Goal: Information Seeking & Learning: Learn about a topic

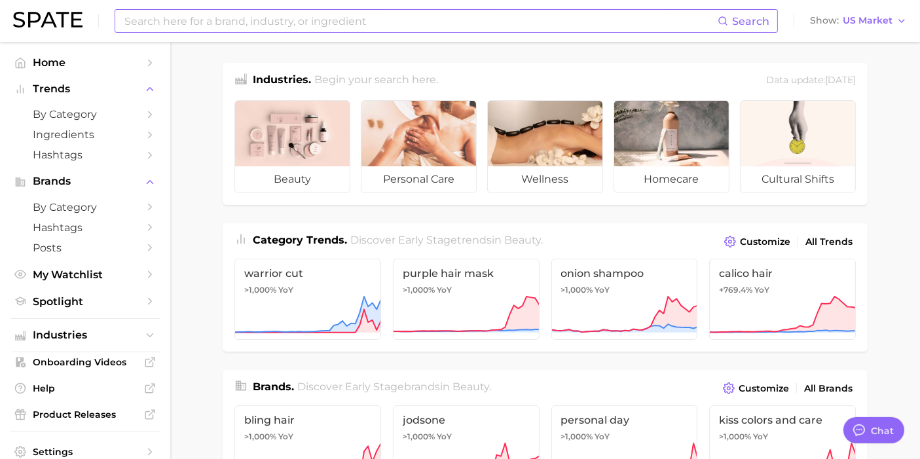
click at [380, 31] on input at bounding box center [420, 21] width 595 height 22
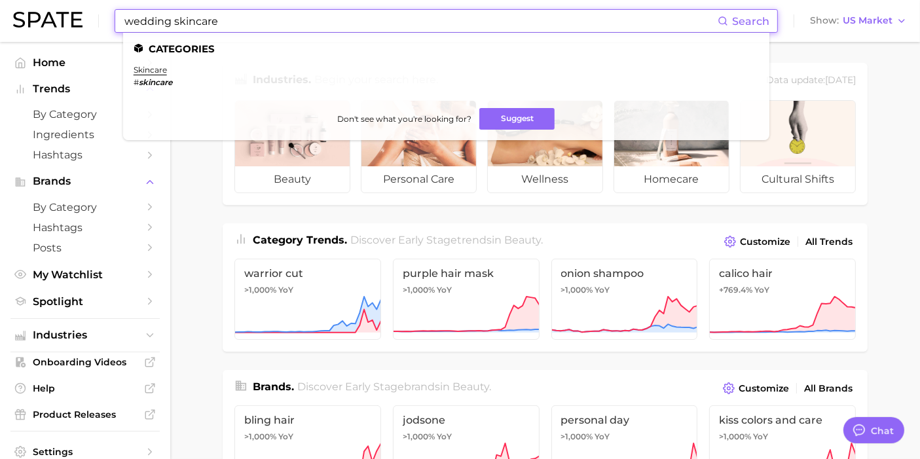
click at [179, 28] on input "wedding skincare" at bounding box center [420, 21] width 595 height 22
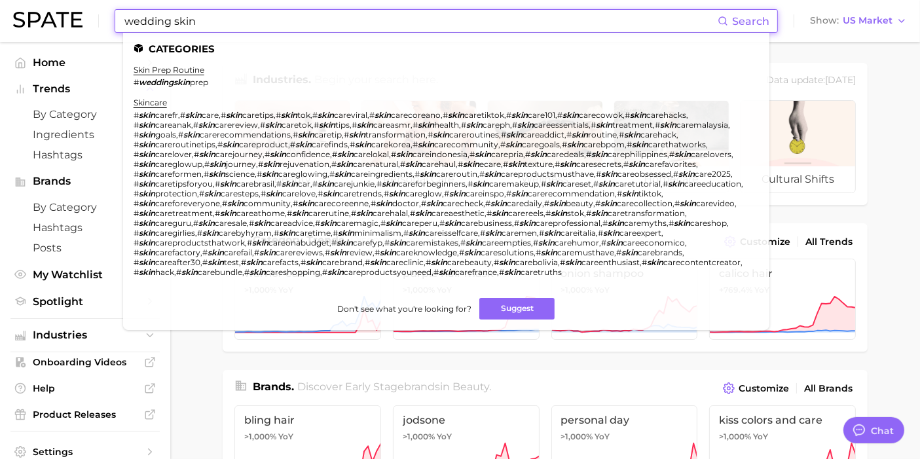
drag, startPoint x: 213, startPoint y: 27, endPoint x: 179, endPoint y: 18, distance: 35.7
click at [179, 18] on input "wedding skin" at bounding box center [420, 21] width 595 height 22
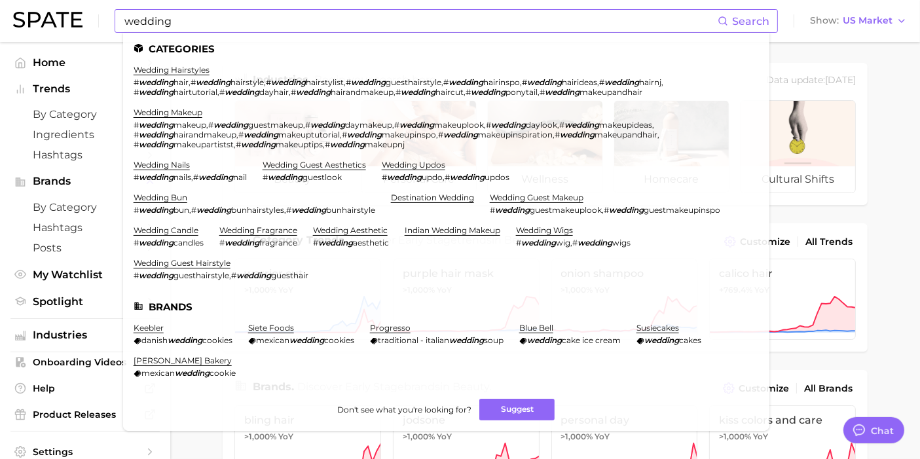
click at [171, 26] on input "wedding" at bounding box center [420, 21] width 595 height 22
drag, startPoint x: 179, startPoint y: 30, endPoint x: 97, endPoint y: 14, distance: 83.3
click at [97, 14] on div "wedding Search Categories wedding hairstyles # wedding hair , # wedding hairsty…" at bounding box center [460, 21] width 894 height 42
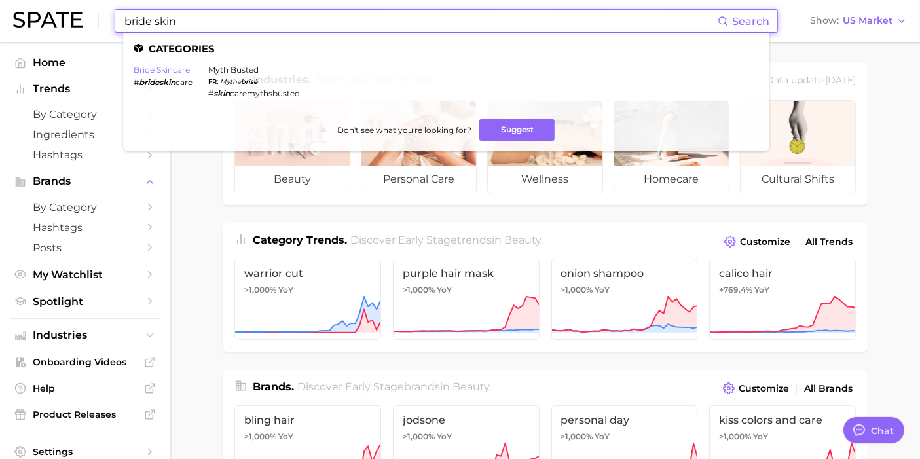
type input "bride skin"
click at [175, 66] on link "bride skincare" at bounding box center [162, 70] width 56 height 10
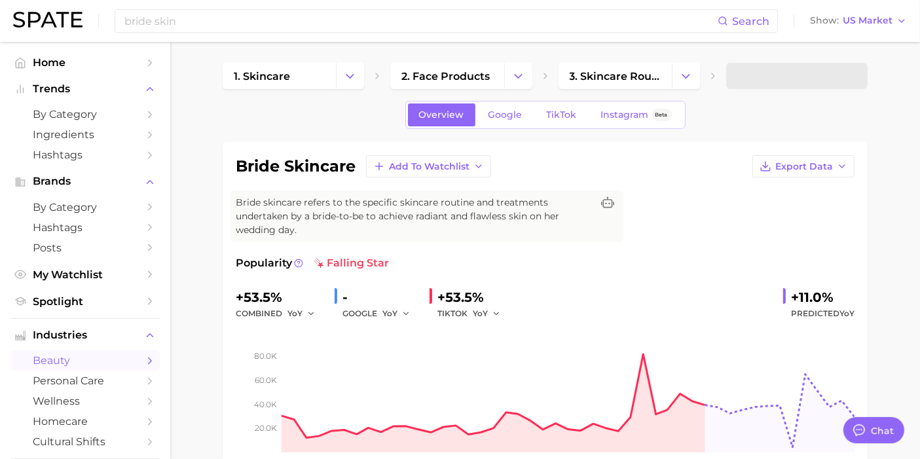
type textarea "x"
click at [492, 309] on icon "button" at bounding box center [496, 313] width 9 height 9
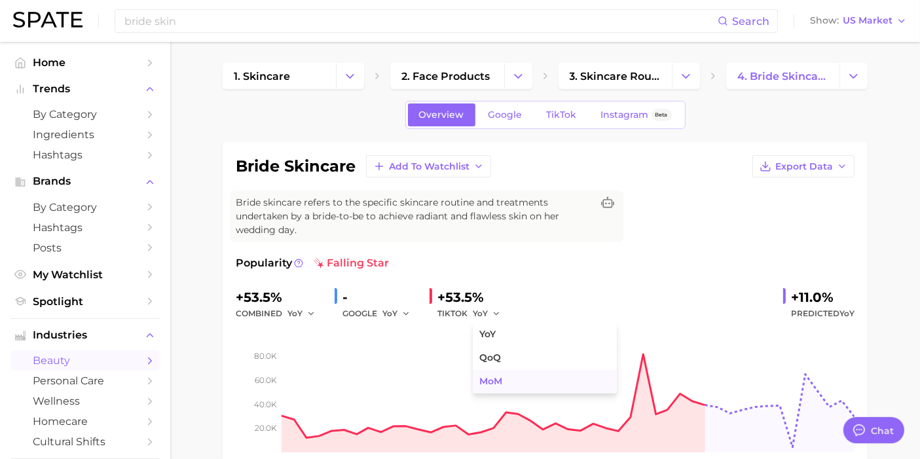
click at [494, 384] on span "MoM" at bounding box center [490, 381] width 23 height 11
click at [493, 315] on button "MoM" at bounding box center [489, 314] width 33 height 16
click at [494, 347] on button "QoQ" at bounding box center [545, 358] width 144 height 24
click at [398, 314] on button "YoY" at bounding box center [396, 314] width 28 height 16
click at [413, 350] on button "QoQ" at bounding box center [454, 358] width 144 height 24
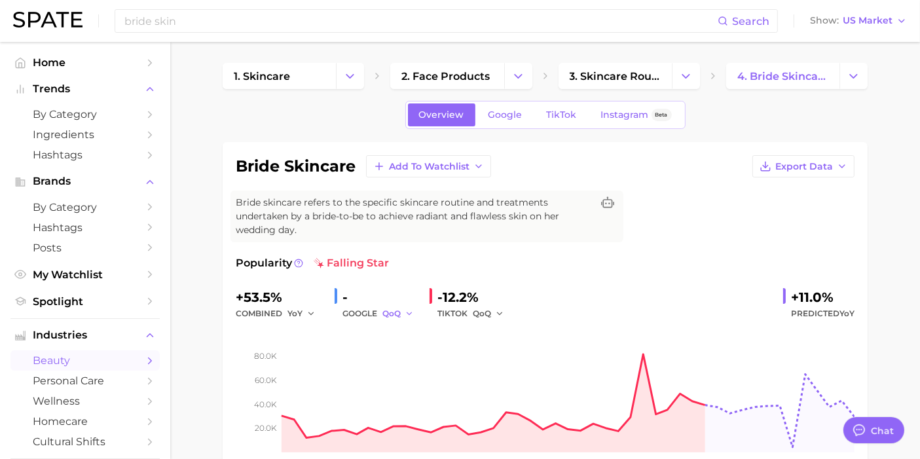
click at [411, 312] on polyline "button" at bounding box center [409, 313] width 5 height 2
click at [414, 384] on button "MoM" at bounding box center [454, 382] width 144 height 24
click at [407, 311] on icon "button" at bounding box center [410, 313] width 9 height 9
click at [402, 339] on button "YoY" at bounding box center [454, 335] width 144 height 24
click at [404, 313] on icon "button" at bounding box center [405, 313] width 9 height 9
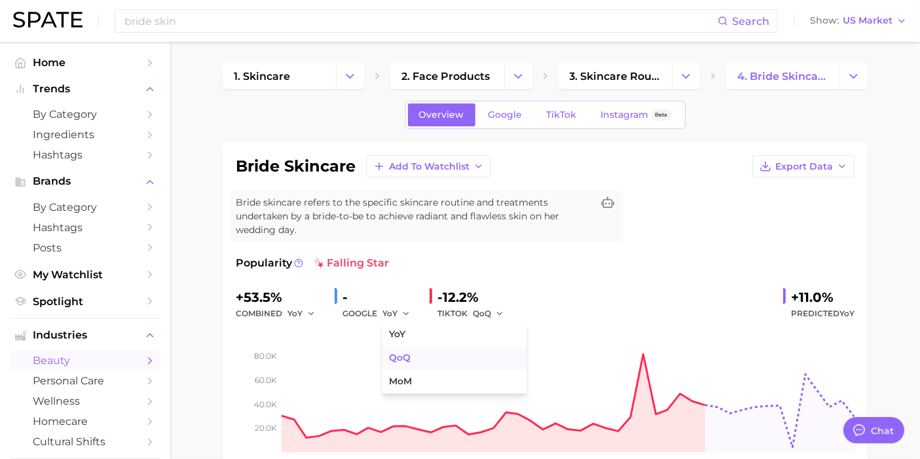
click at [402, 350] on button "QoQ" at bounding box center [454, 358] width 144 height 24
click at [397, 310] on span "QoQ" at bounding box center [391, 313] width 18 height 11
click at [411, 378] on span "MoM" at bounding box center [400, 381] width 23 height 11
click at [494, 121] on link "Google" at bounding box center [505, 114] width 56 height 23
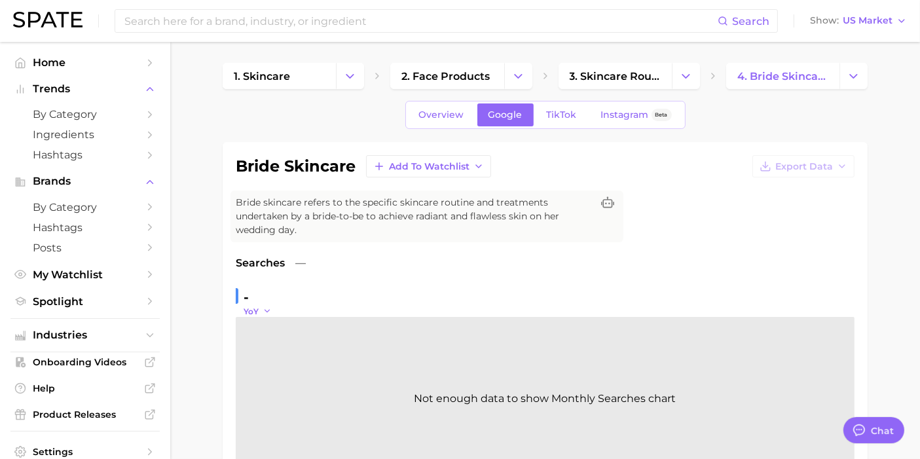
click at [269, 306] on icon "button" at bounding box center [267, 310] width 9 height 9
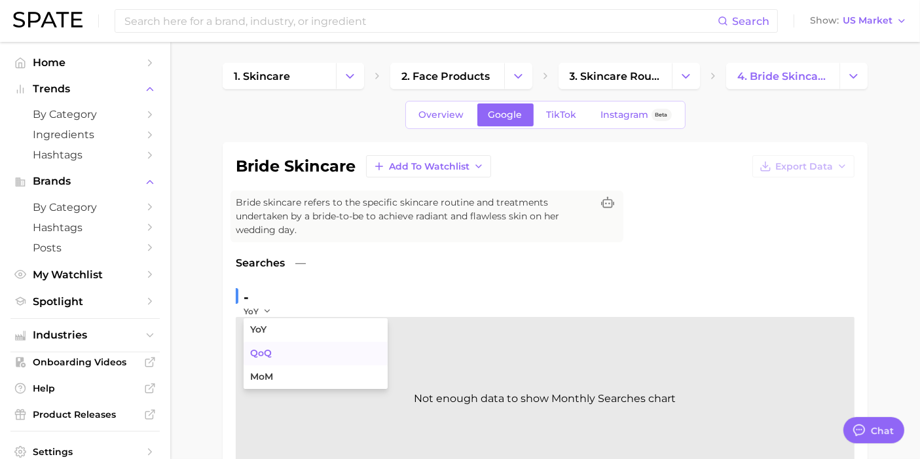
click at [276, 354] on button "QoQ" at bounding box center [316, 354] width 144 height 24
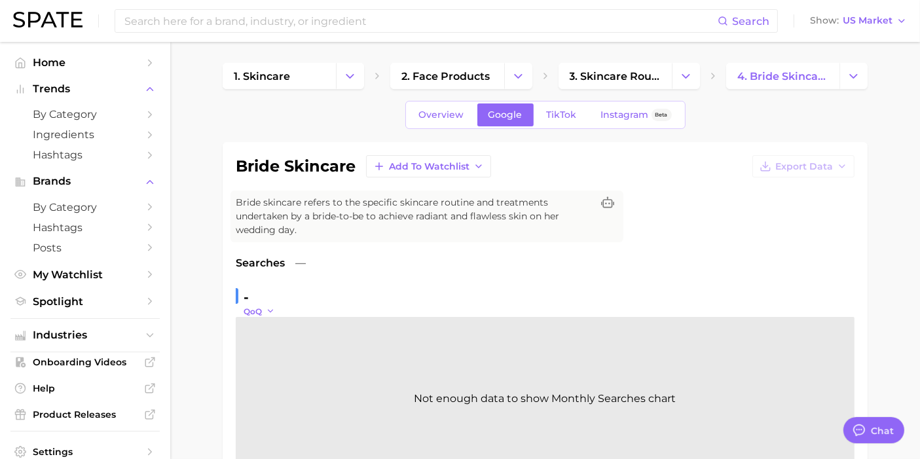
click at [271, 310] on icon "button" at bounding box center [270, 310] width 9 height 9
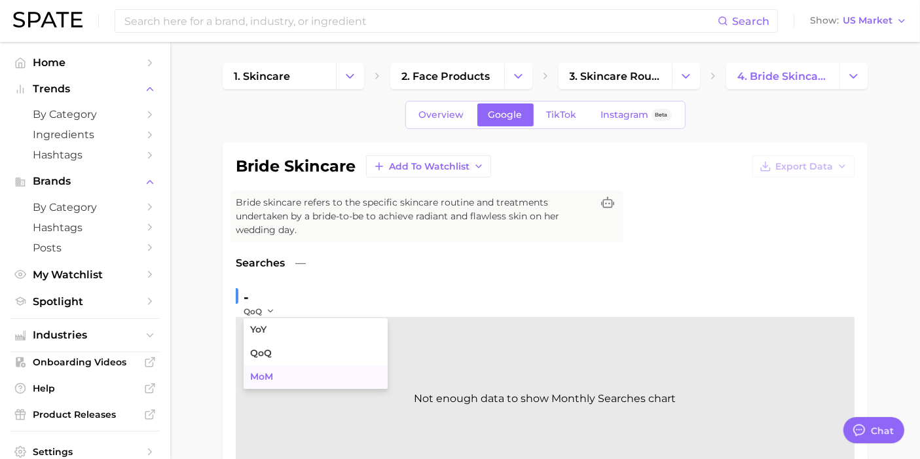
click at [287, 375] on button "MoM" at bounding box center [316, 377] width 144 height 24
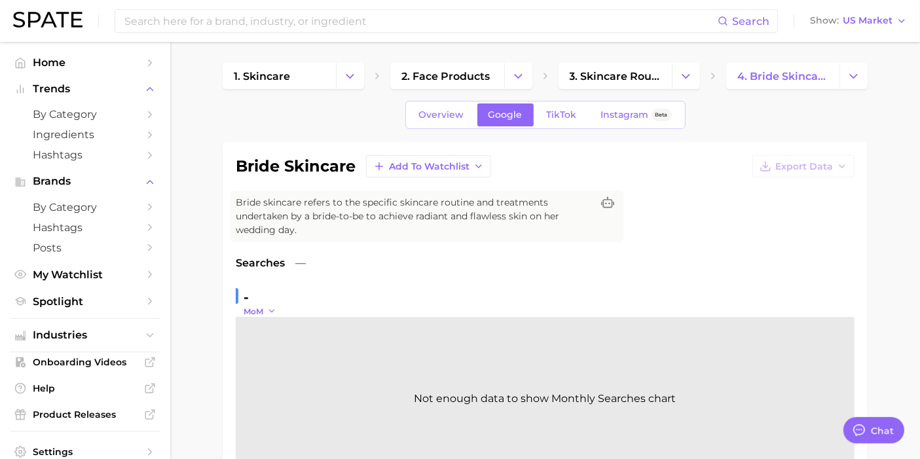
click at [266, 312] on button "MoM" at bounding box center [260, 311] width 33 height 11
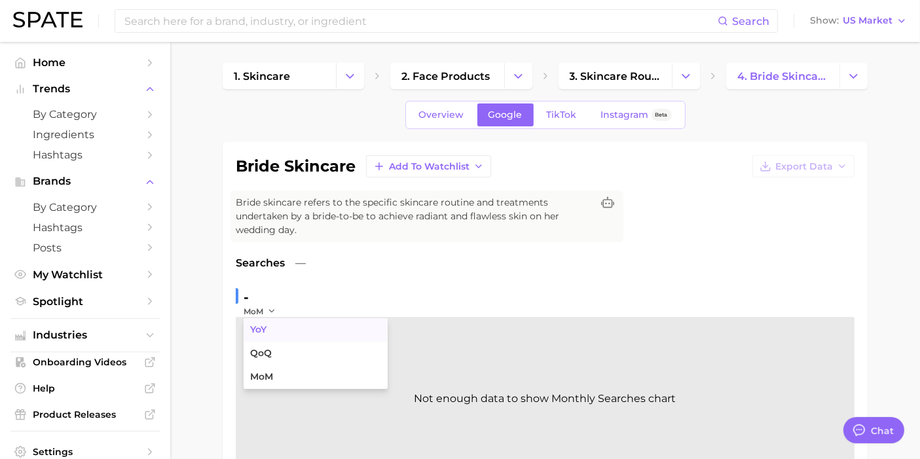
click at [278, 335] on button "YoY" at bounding box center [316, 330] width 144 height 24
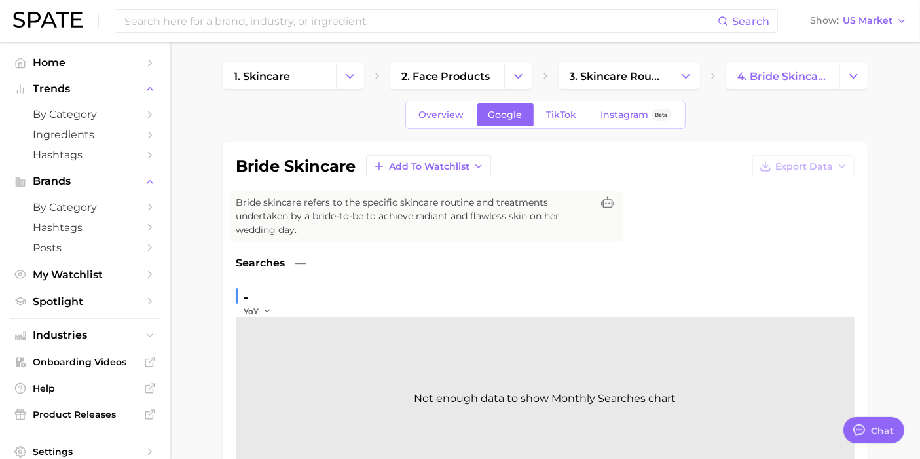
click at [444, 128] on div "Overview Google TikTok Instagram Beta" at bounding box center [545, 115] width 280 height 28
click at [443, 117] on span "Overview" at bounding box center [441, 114] width 45 height 11
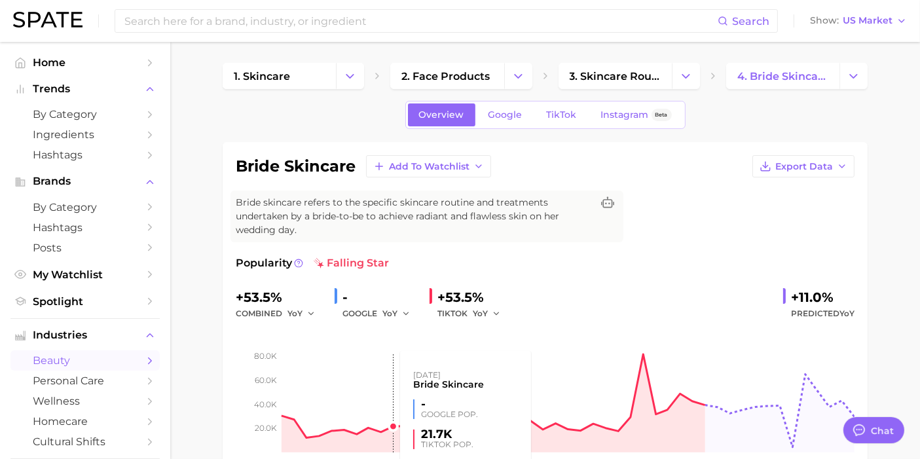
click at [393, 322] on rect at bounding box center [545, 387] width 619 height 131
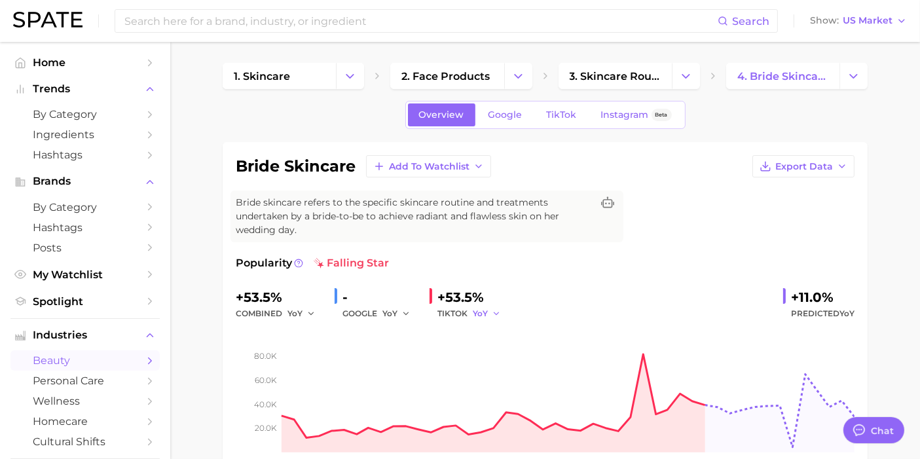
click at [479, 309] on span "YoY" at bounding box center [480, 313] width 15 height 11
click at [490, 354] on span "QoQ" at bounding box center [490, 357] width 22 height 11
click at [487, 313] on span "QoQ" at bounding box center [482, 313] width 18 height 11
click at [504, 380] on button "MoM" at bounding box center [545, 382] width 144 height 24
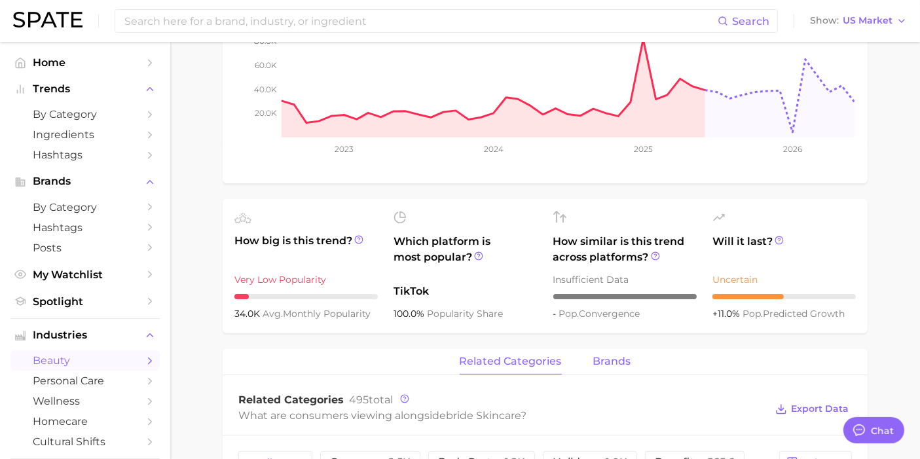
click at [595, 352] on button "brands" at bounding box center [612, 362] width 38 height 26
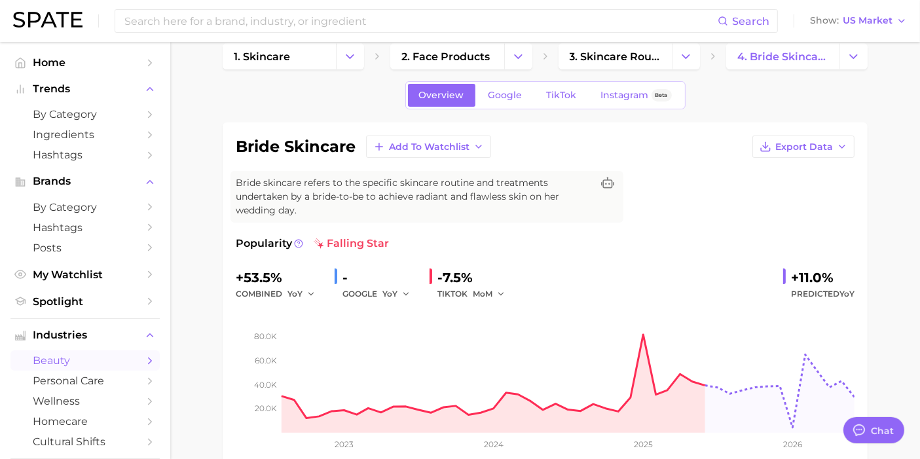
scroll to position [0, 0]
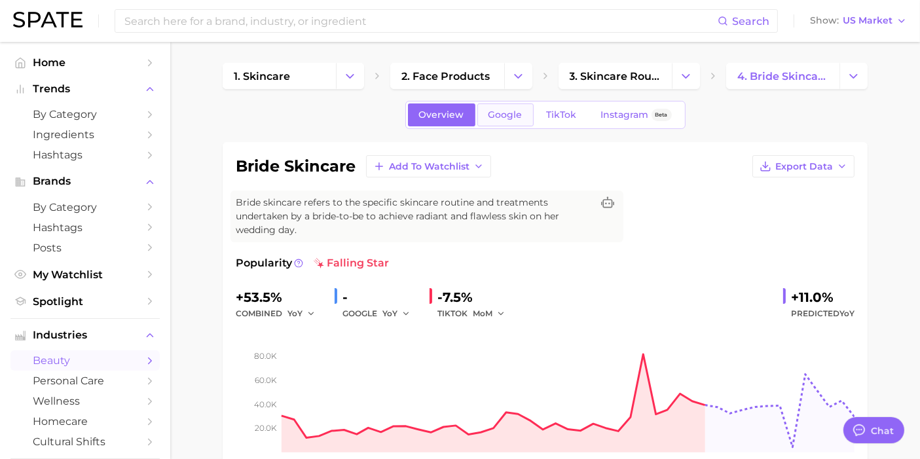
click at [489, 114] on span "Google" at bounding box center [506, 114] width 34 height 11
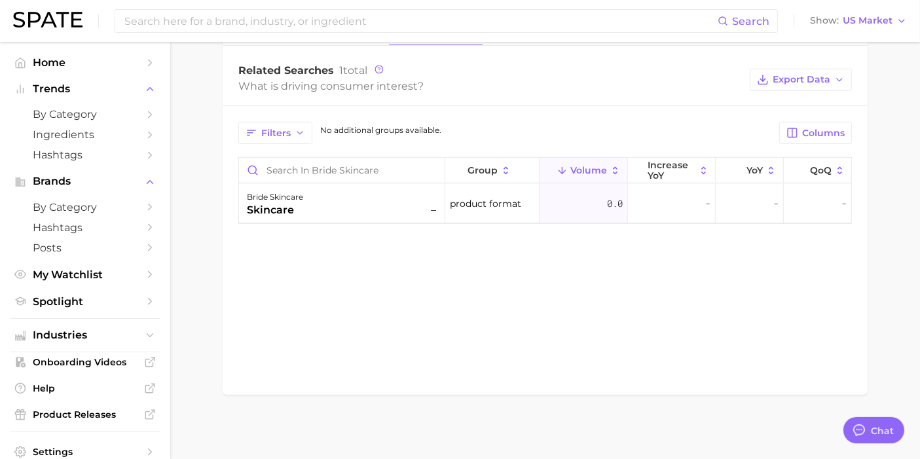
scroll to position [303, 0]
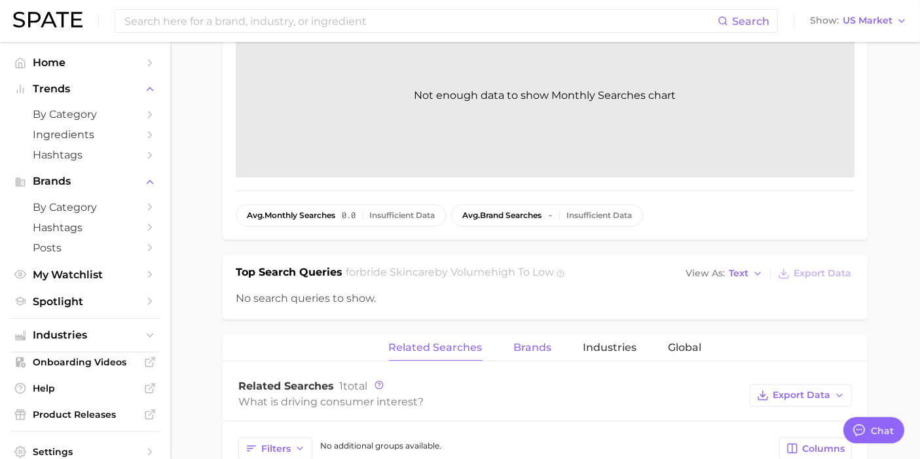
click at [521, 350] on span "Brands" at bounding box center [533, 348] width 38 height 12
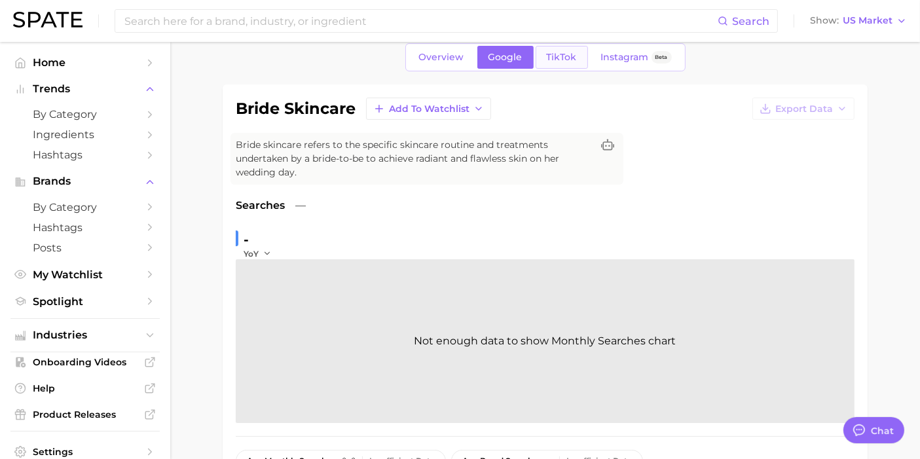
scroll to position [0, 0]
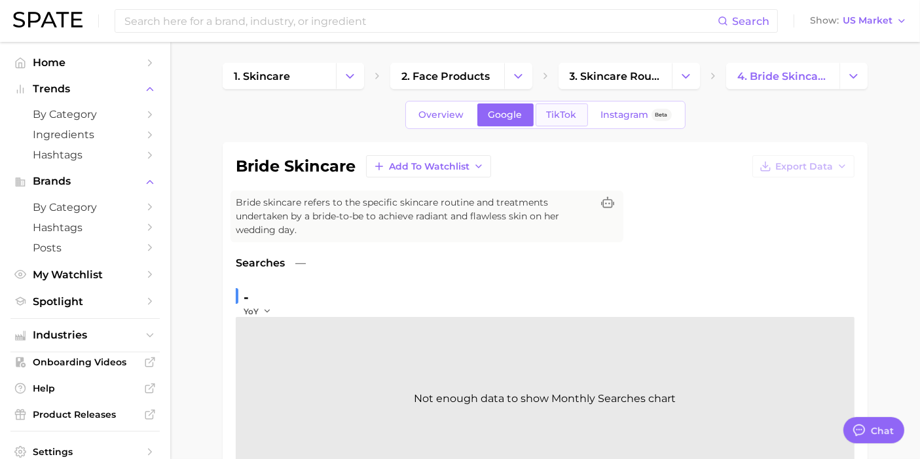
click at [570, 119] on span "TikTok" at bounding box center [562, 114] width 30 height 11
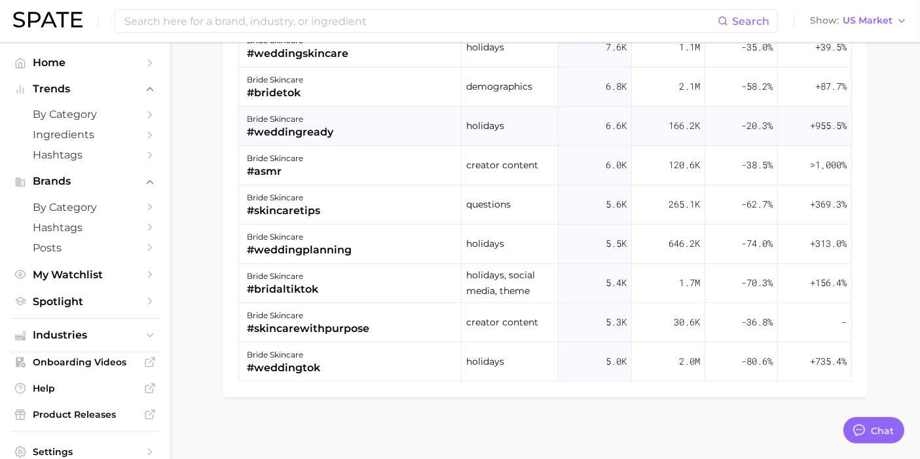
scroll to position [984, 0]
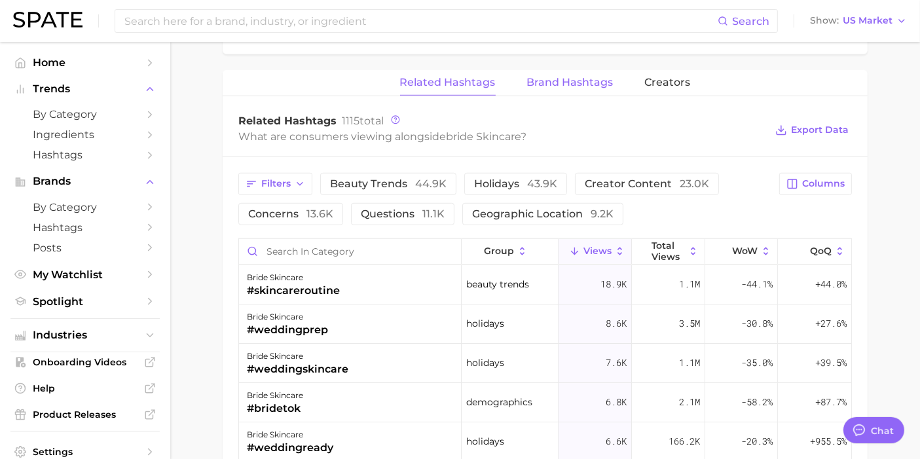
click at [580, 88] on button "Brand Hashtags" at bounding box center [570, 83] width 86 height 26
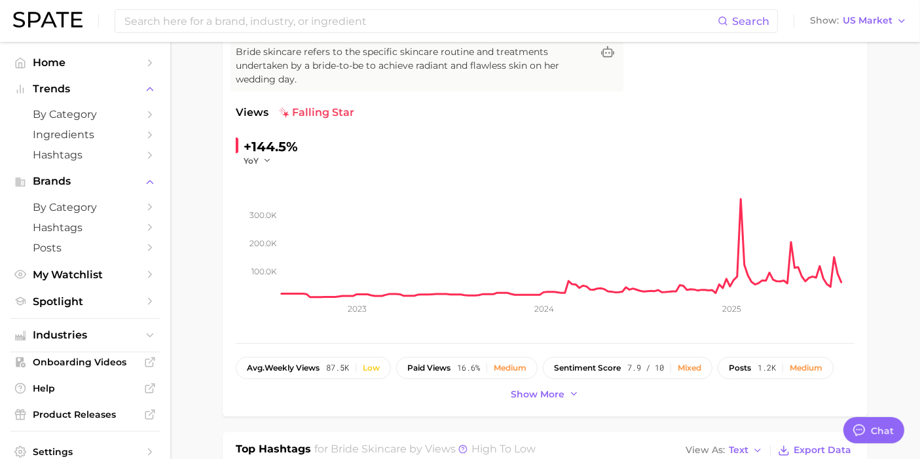
scroll to position [0, 0]
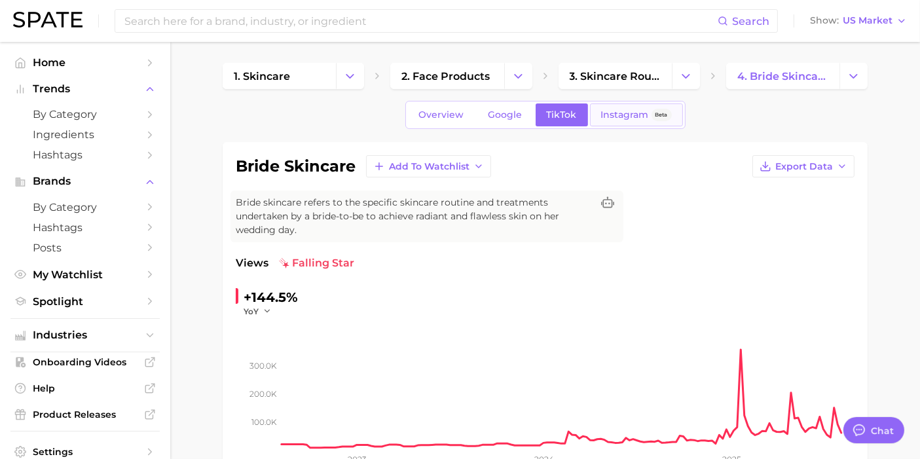
click at [635, 115] on span "Instagram" at bounding box center [625, 114] width 48 height 11
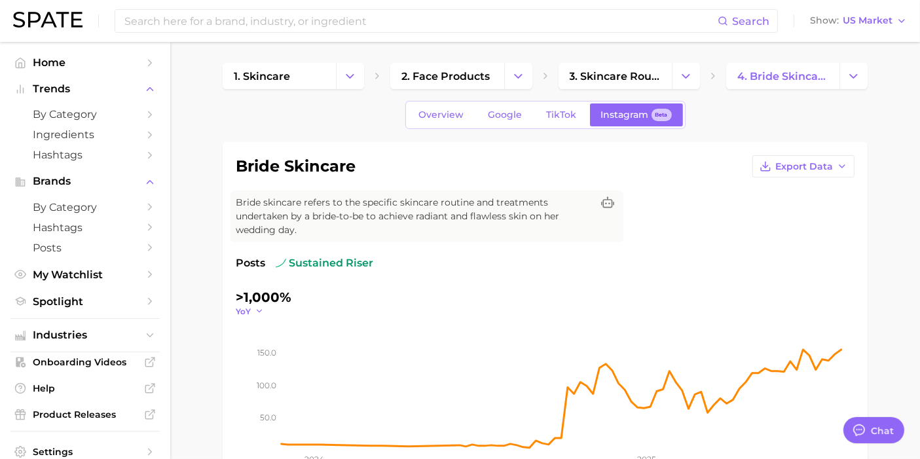
click at [260, 310] on polyline "button" at bounding box center [259, 311] width 5 height 2
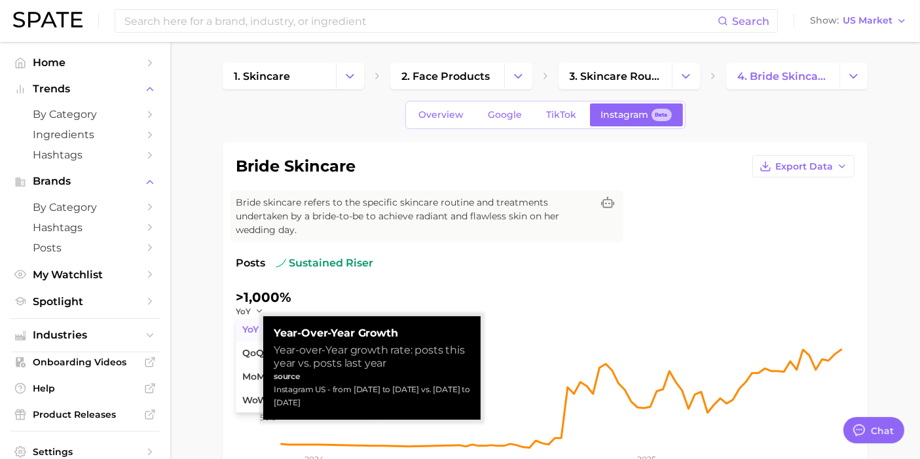
click at [255, 330] on span "YoY" at bounding box center [250, 329] width 16 height 11
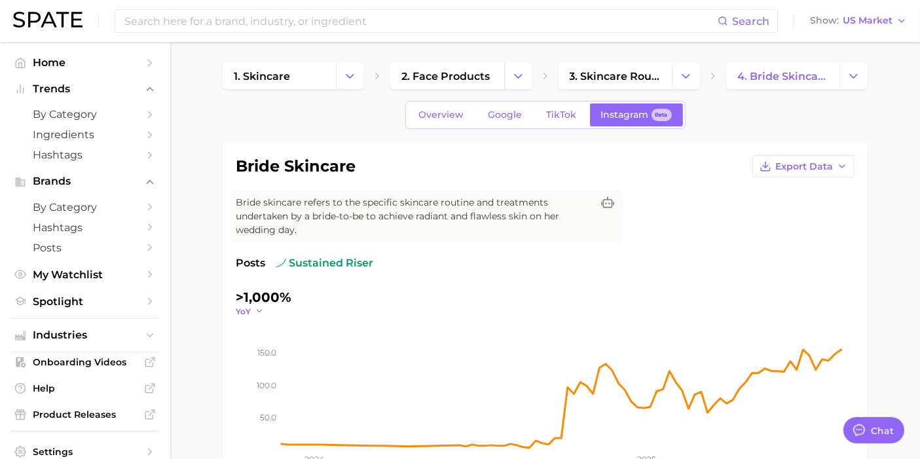
click at [258, 311] on icon "button" at bounding box center [259, 310] width 9 height 9
click at [260, 343] on button "QoQ" at bounding box center [308, 354] width 144 height 24
click at [261, 308] on icon "button" at bounding box center [262, 310] width 9 height 9
click at [262, 369] on button "MoM" at bounding box center [308, 377] width 144 height 24
click at [259, 313] on button "MoM" at bounding box center [252, 311] width 33 height 11
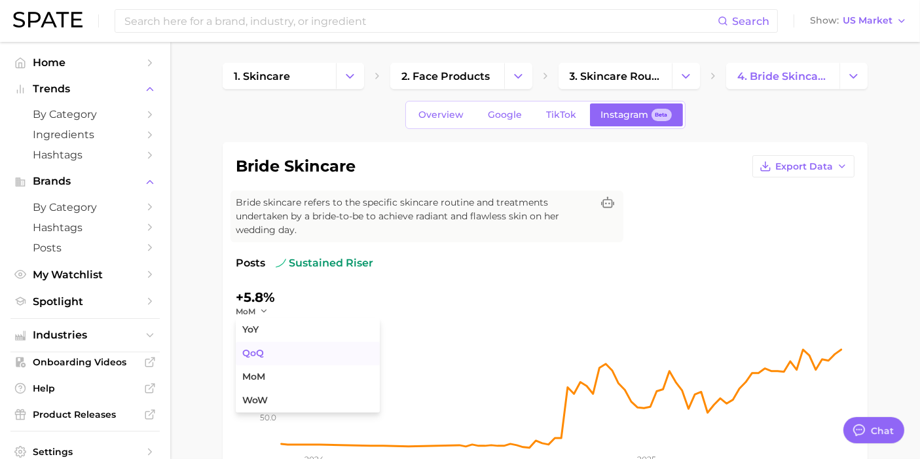
click at [278, 348] on button "QoQ" at bounding box center [308, 354] width 144 height 24
click at [267, 309] on icon "button" at bounding box center [262, 310] width 9 height 9
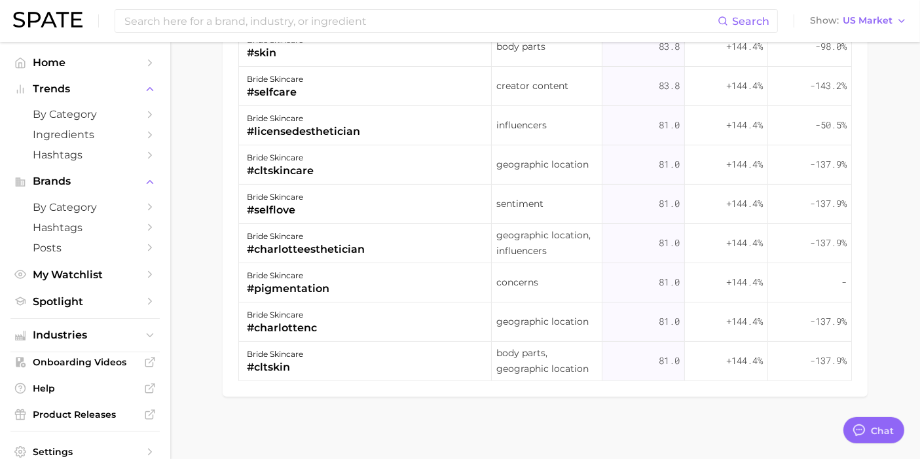
scroll to position [894, 0]
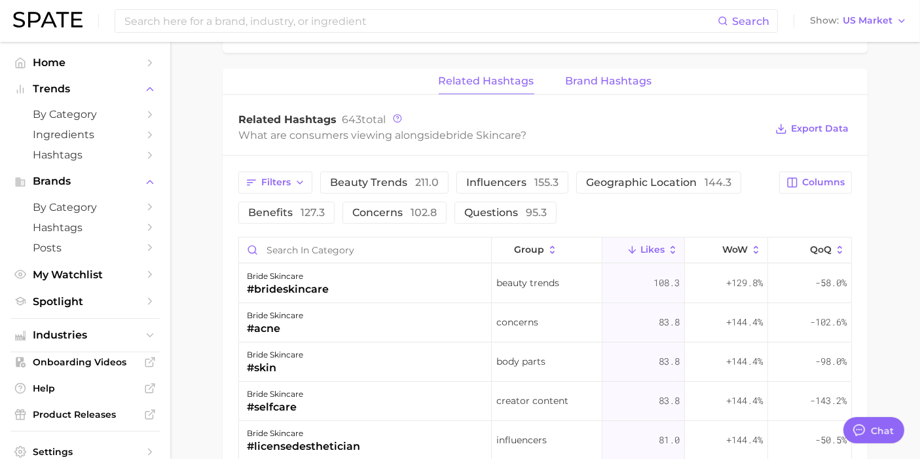
click at [627, 88] on button "Brand Hashtags" at bounding box center [609, 82] width 86 height 26
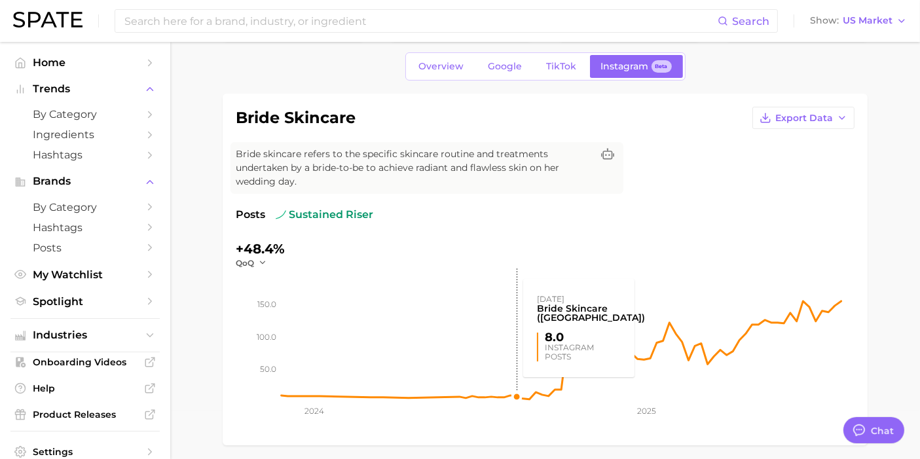
scroll to position [0, 0]
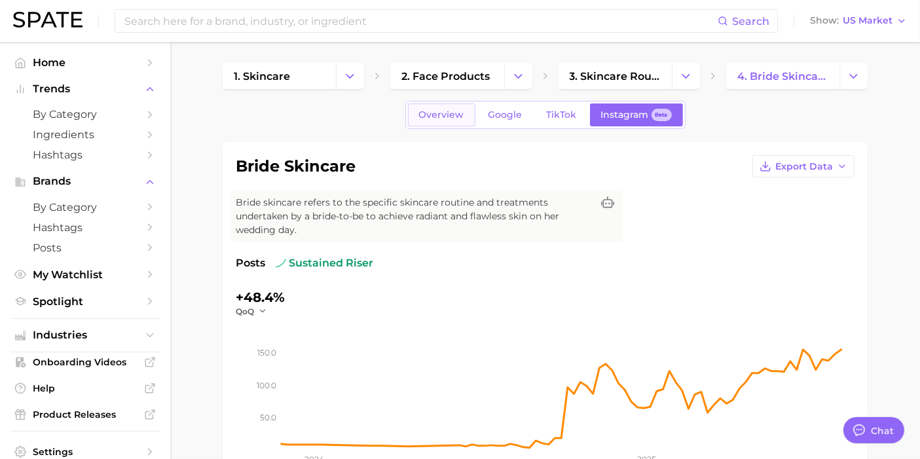
click at [452, 111] on span "Overview" at bounding box center [441, 114] width 45 height 11
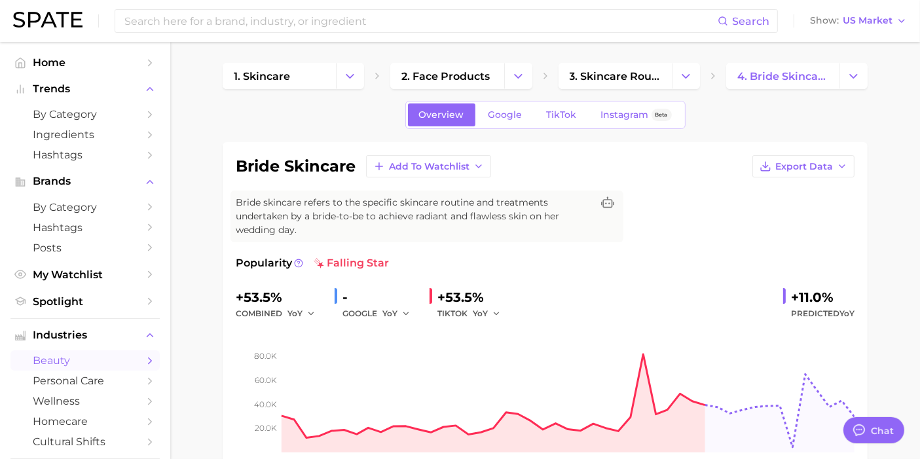
click at [323, 36] on div "Search Show US Market" at bounding box center [460, 21] width 894 height 42
click at [400, 308] on button "YoY" at bounding box center [396, 314] width 28 height 16
click at [414, 337] on button "YoY" at bounding box center [454, 335] width 144 height 24
click at [403, 307] on button "YoY" at bounding box center [396, 314] width 28 height 16
click at [415, 361] on button "QoQ" at bounding box center [454, 358] width 144 height 24
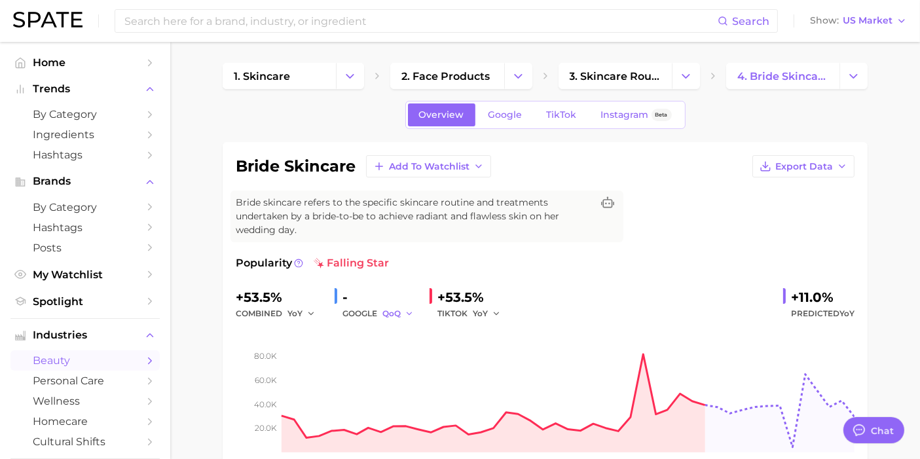
click at [409, 317] on icon "button" at bounding box center [409, 313] width 9 height 9
click at [422, 370] on button "MoM" at bounding box center [454, 382] width 144 height 24
click at [507, 117] on span "Google" at bounding box center [506, 114] width 34 height 11
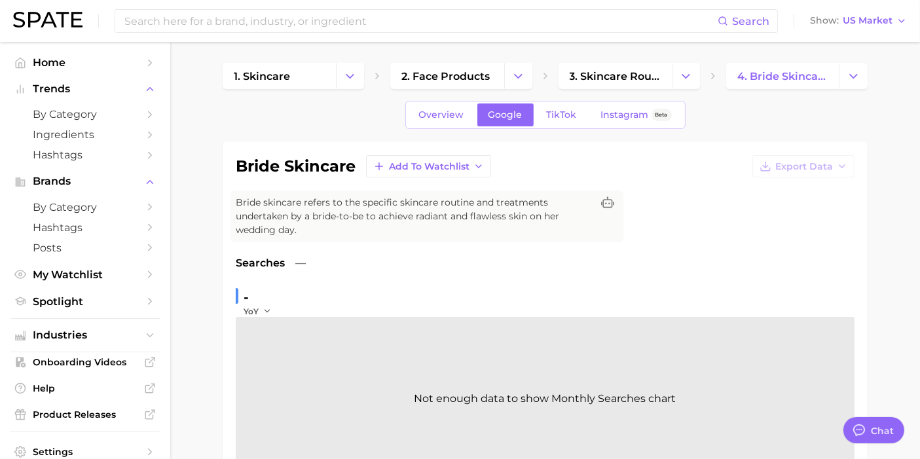
click at [256, 304] on div "-" at bounding box center [262, 297] width 37 height 21
click at [258, 308] on button "YoY" at bounding box center [258, 311] width 28 height 11
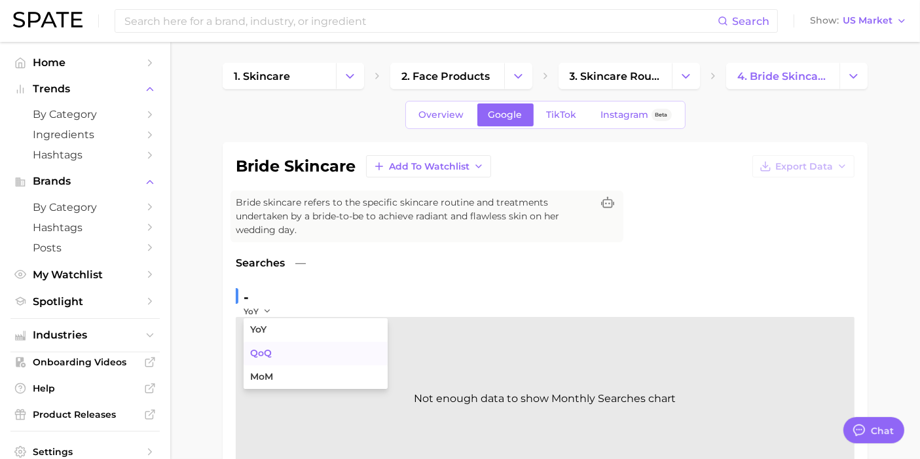
click at [291, 348] on button "QoQ" at bounding box center [316, 354] width 144 height 24
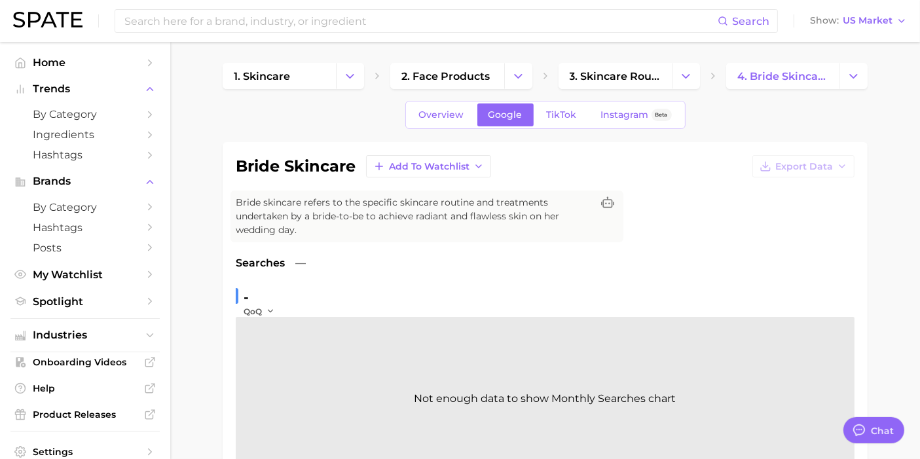
click at [275, 302] on div "-" at bounding box center [262, 297] width 37 height 21
click at [261, 313] on span "QoQ" at bounding box center [253, 311] width 18 height 11
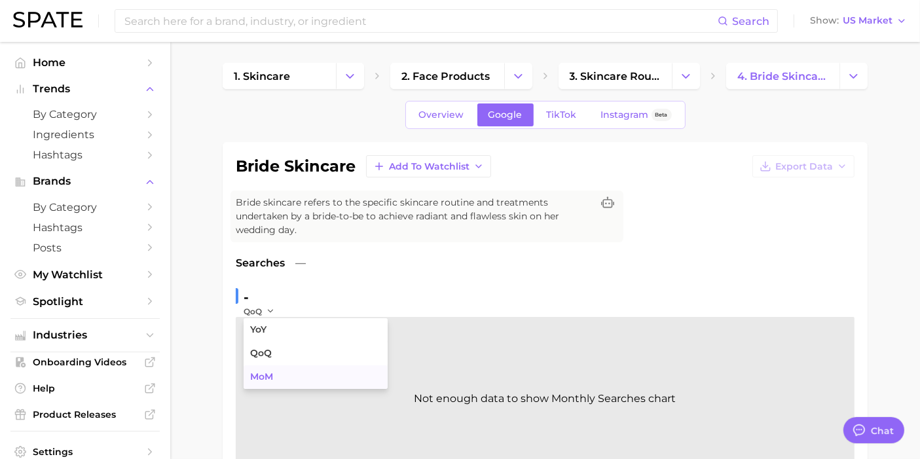
click at [275, 375] on button "MoM" at bounding box center [316, 377] width 144 height 24
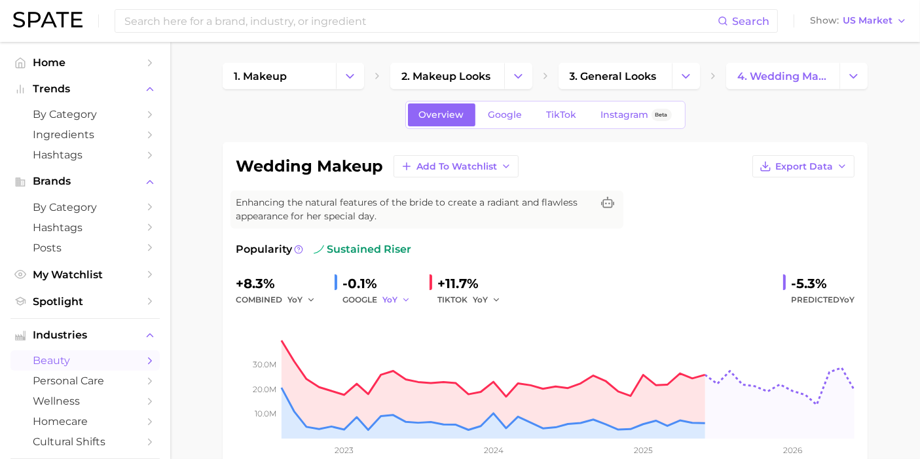
click at [397, 306] on button "YoY" at bounding box center [396, 300] width 28 height 16
click at [411, 345] on button "QoQ" at bounding box center [454, 345] width 144 height 24
click at [481, 295] on span "YoY" at bounding box center [480, 299] width 15 height 11
drag, startPoint x: 502, startPoint y: 337, endPoint x: 471, endPoint y: 339, distance: 30.2
click at [502, 338] on button "QoQ" at bounding box center [545, 345] width 144 height 24
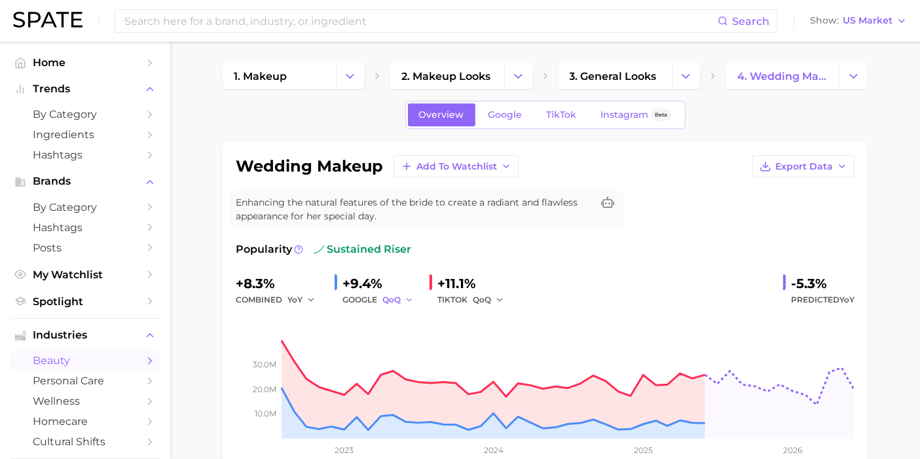
click at [403, 292] on button "QoQ" at bounding box center [397, 300] width 31 height 16
click at [413, 371] on button "MoM" at bounding box center [454, 368] width 144 height 24
click at [482, 298] on span "QoQ" at bounding box center [482, 299] width 18 height 11
click at [492, 362] on span "MoM" at bounding box center [490, 367] width 23 height 11
click at [395, 301] on span "MoM" at bounding box center [392, 299] width 20 height 11
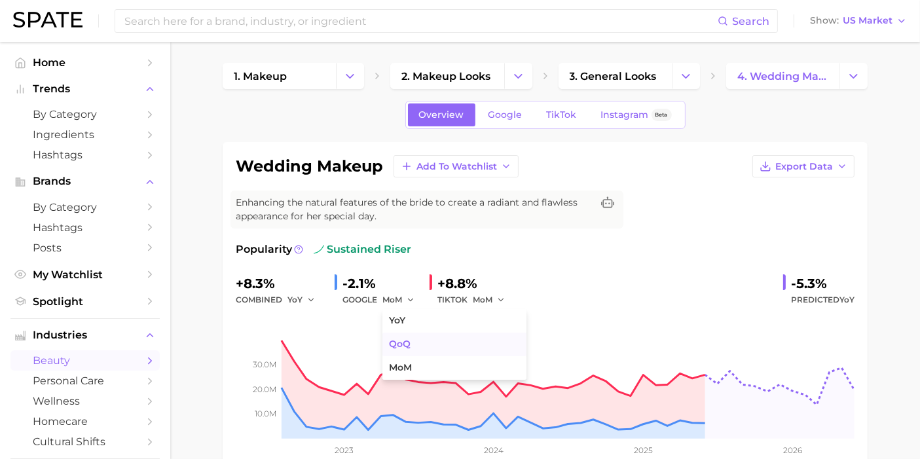
click at [423, 350] on button "QoQ" at bounding box center [454, 345] width 144 height 24
click at [478, 298] on span "MoM" at bounding box center [483, 299] width 20 height 11
click at [509, 354] on button "QoQ" at bounding box center [545, 345] width 144 height 24
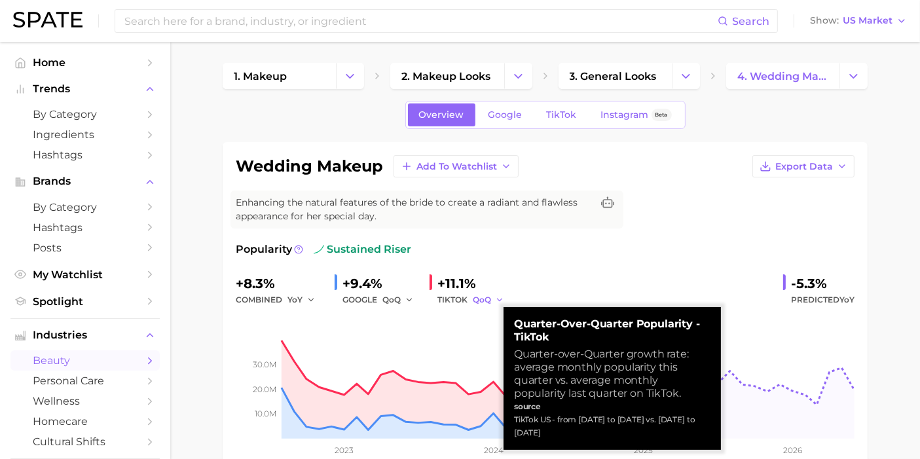
click at [499, 293] on button "QoQ" at bounding box center [488, 300] width 31 height 16
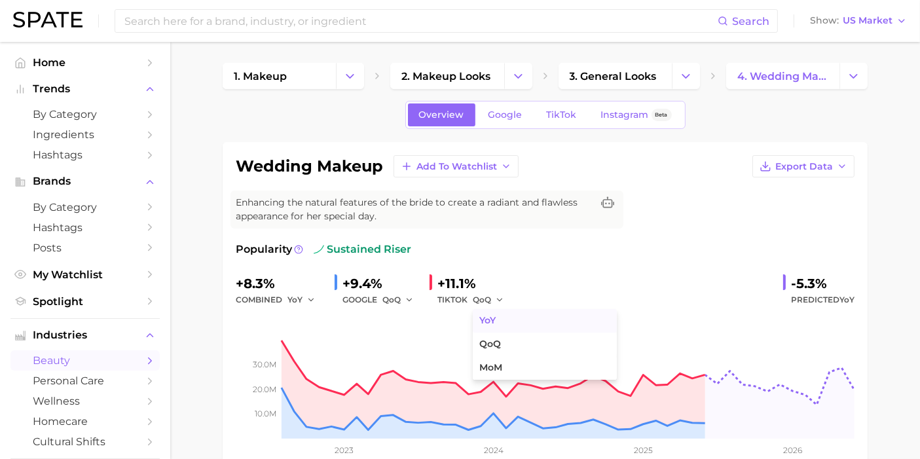
click at [485, 325] on span "YoY" at bounding box center [487, 320] width 16 height 11
click at [494, 297] on icon "button" at bounding box center [496, 299] width 9 height 9
click at [496, 339] on span "QoQ" at bounding box center [490, 344] width 22 height 11
click at [396, 298] on span "QoQ" at bounding box center [391, 299] width 18 height 11
click at [406, 330] on button "YoY" at bounding box center [454, 321] width 144 height 24
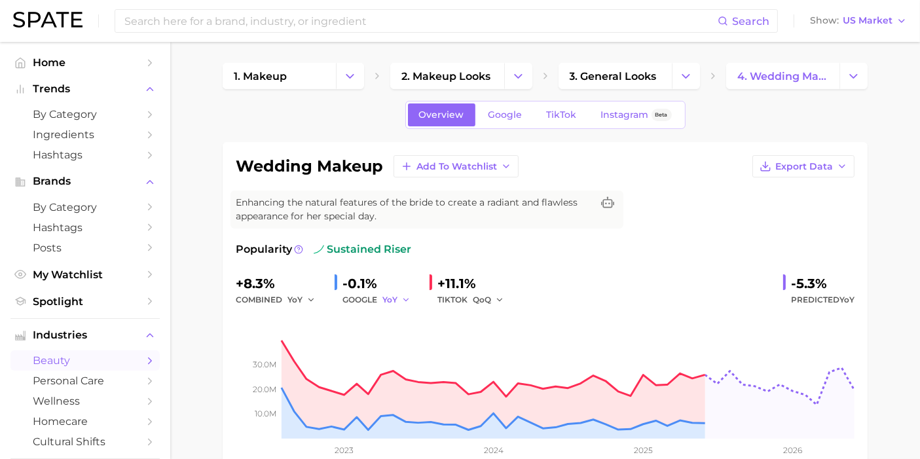
click at [397, 301] on button "YoY" at bounding box center [396, 300] width 28 height 16
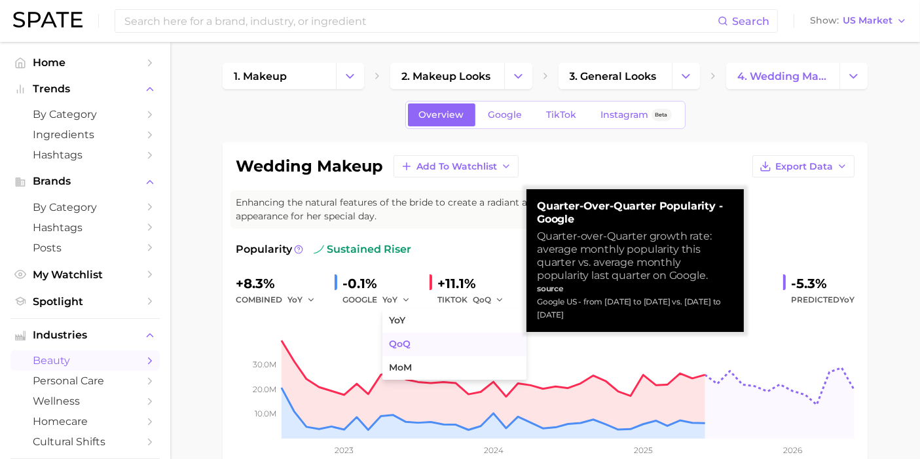
click at [403, 345] on span "QoQ" at bounding box center [400, 344] width 22 height 11
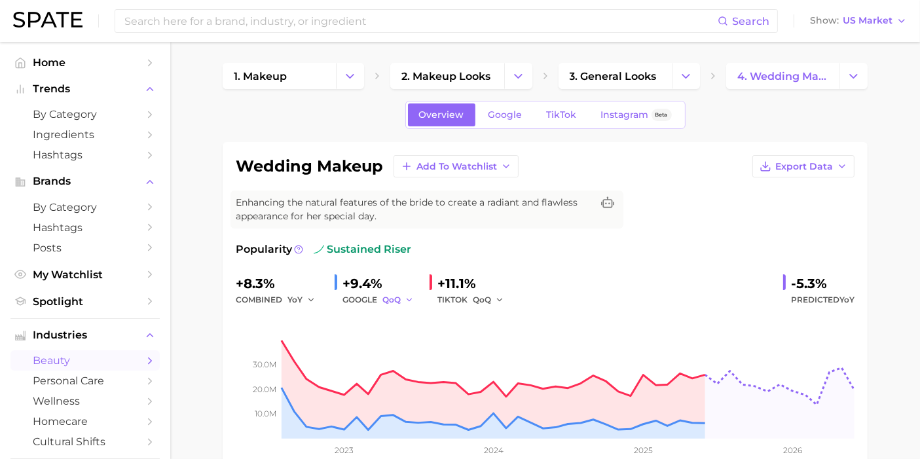
click at [399, 294] on span "QoQ" at bounding box center [391, 299] width 18 height 11
click at [407, 310] on button "YoY" at bounding box center [454, 321] width 144 height 24
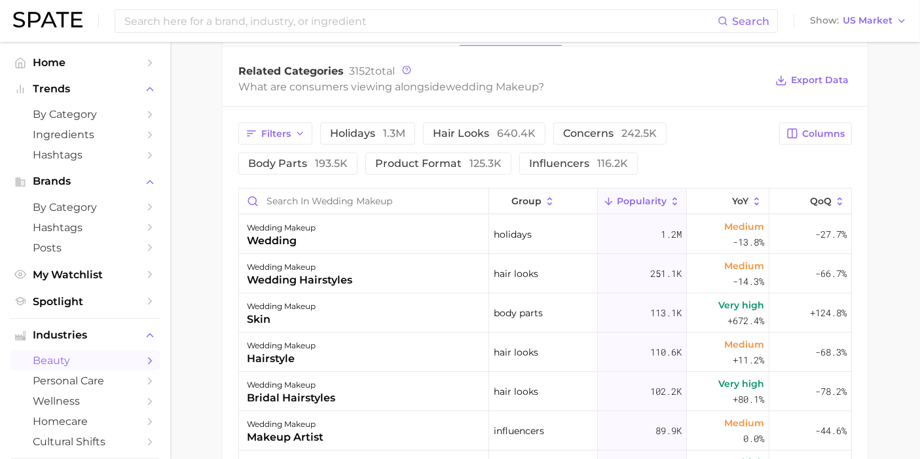
scroll to position [315, 0]
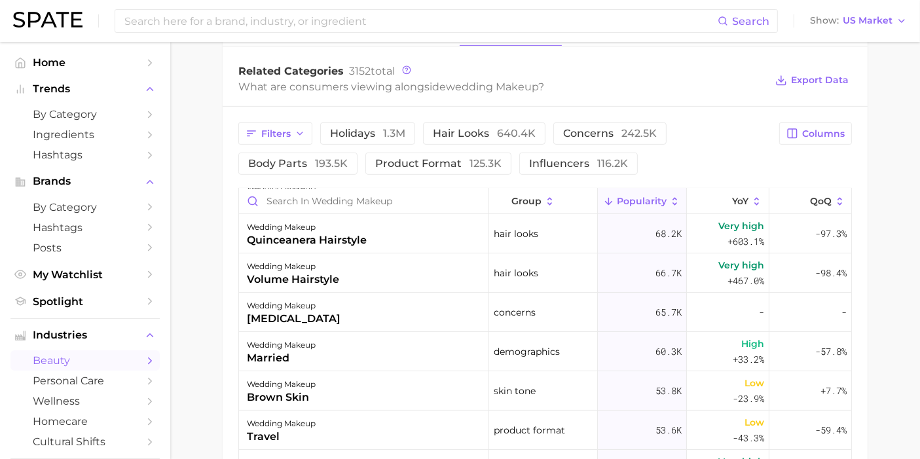
click at [424, 183] on div "Filters holidays 1.3m hair looks 640.4k concerns 242.5k body parts 193.5k produ…" at bounding box center [545, 385] width 645 height 556
click at [428, 193] on input "Search in wedding makeup" at bounding box center [363, 201] width 249 height 25
type input "skin"
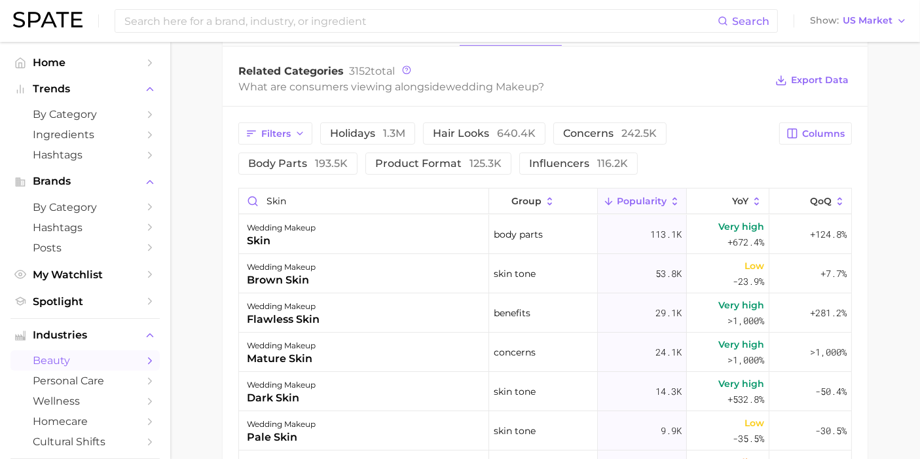
scroll to position [0, 0]
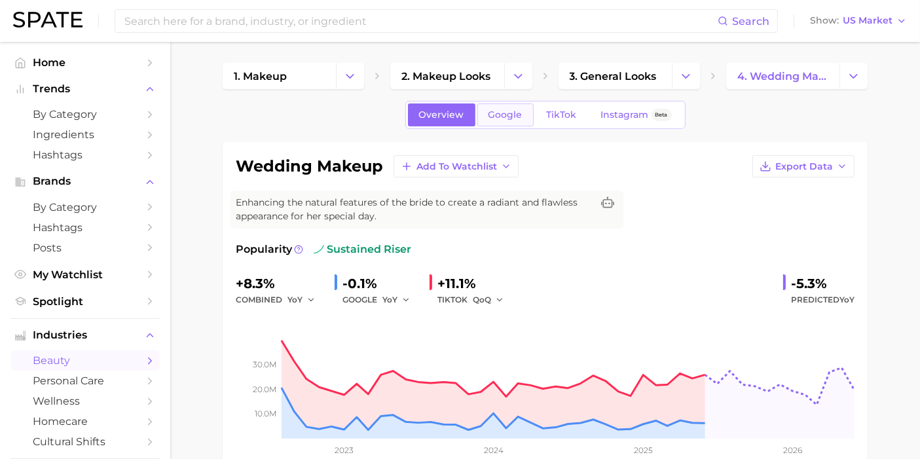
click at [496, 109] on span "Google" at bounding box center [506, 114] width 34 height 11
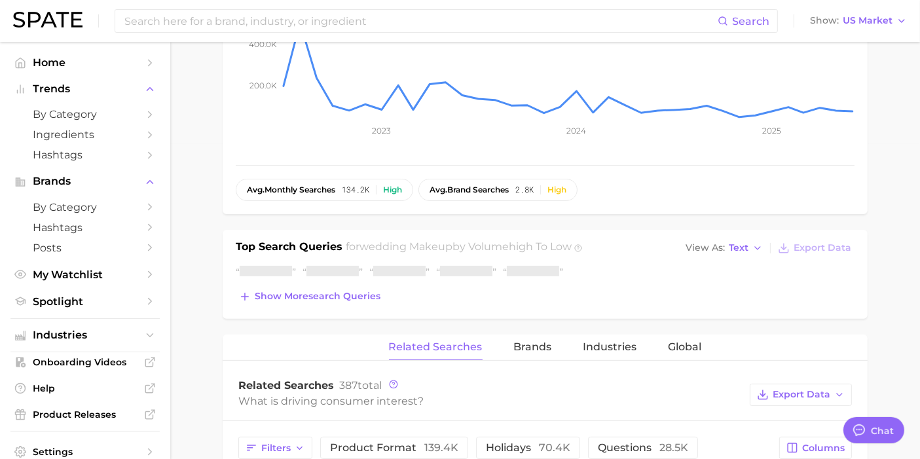
type textarea "x"
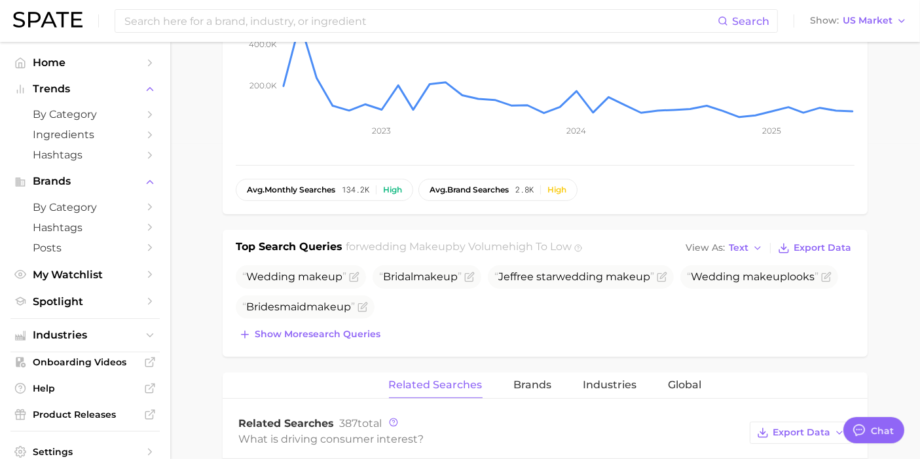
scroll to position [630, 0]
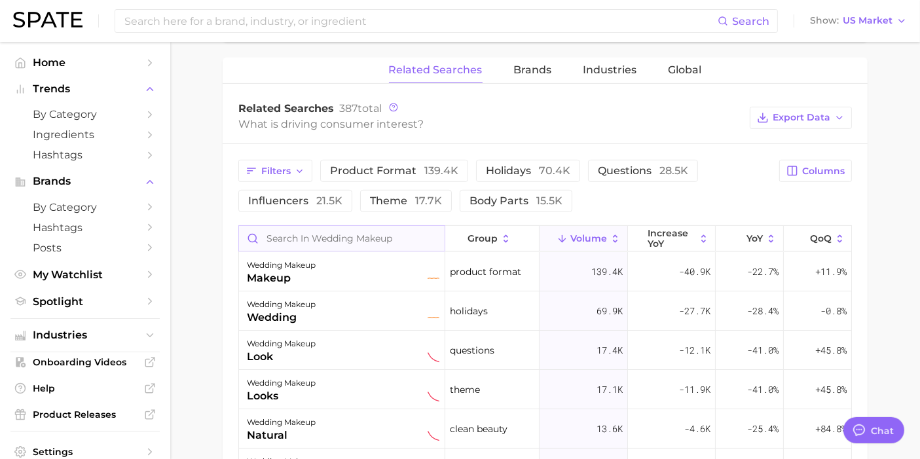
click at [352, 229] on input "Search in wedding makeup" at bounding box center [342, 238] width 206 height 25
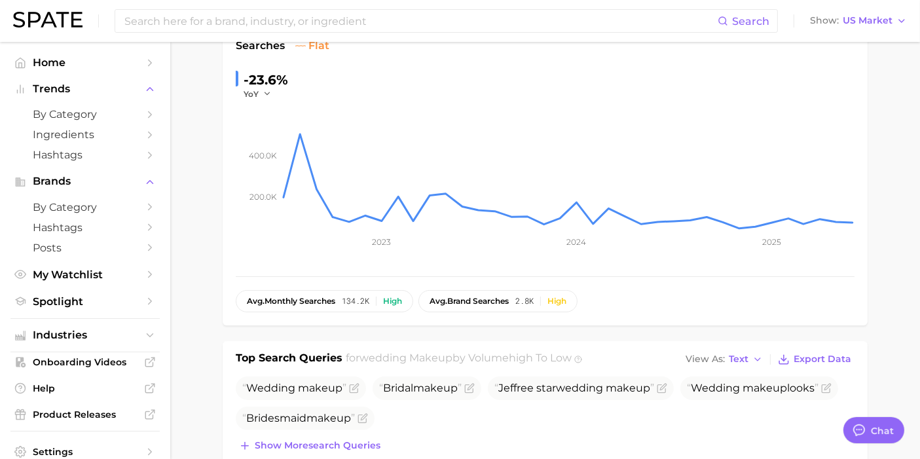
scroll to position [0, 0]
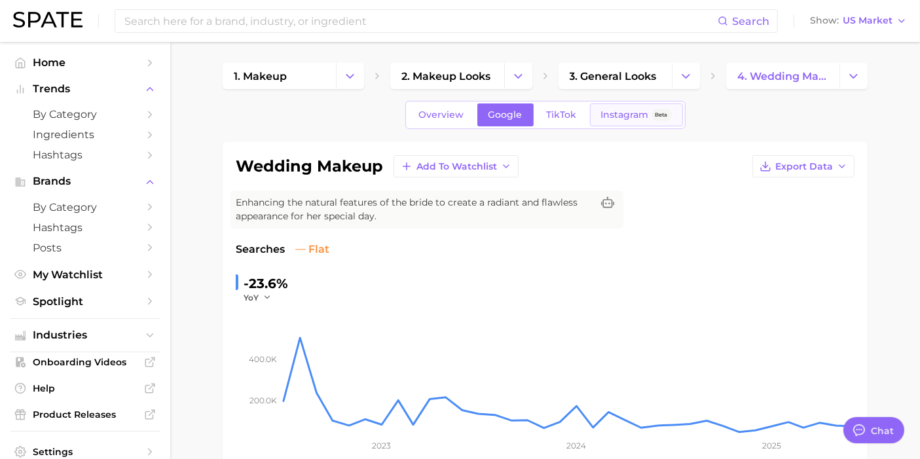
type input "skin"
click at [606, 117] on span "Instagram" at bounding box center [625, 114] width 48 height 11
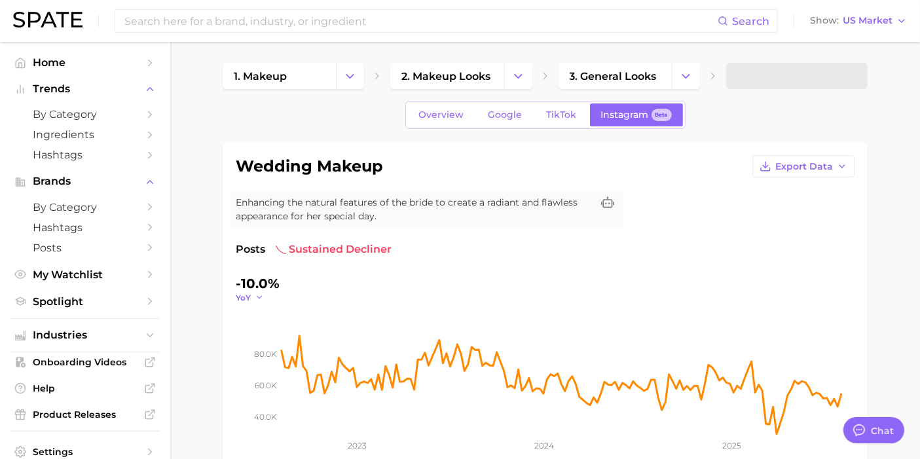
click at [255, 301] on button "YoY" at bounding box center [250, 297] width 28 height 11
click at [267, 347] on button "QoQ" at bounding box center [308, 340] width 144 height 24
click at [268, 297] on div "QoQ" at bounding box center [254, 297] width 37 height 11
click at [261, 293] on icon "button" at bounding box center [262, 297] width 9 height 9
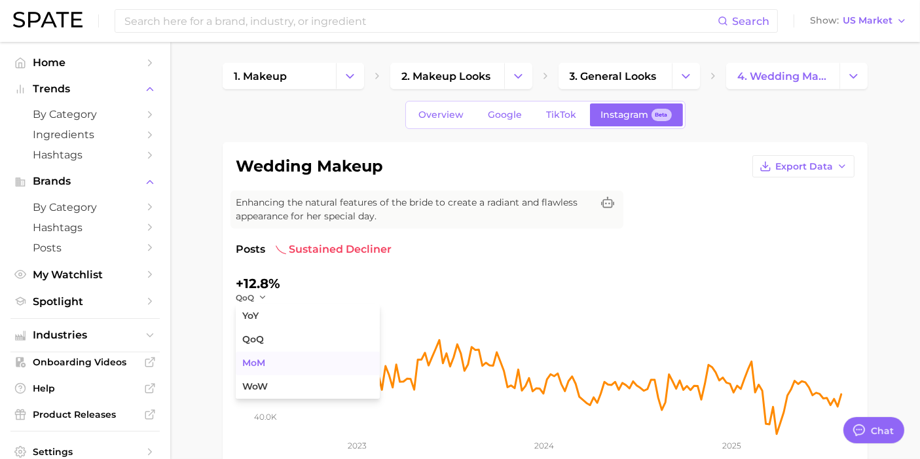
click at [265, 371] on button "MoM" at bounding box center [308, 364] width 144 height 24
click at [266, 296] on icon "button" at bounding box center [263, 297] width 9 height 9
click at [268, 341] on button "QoQ" at bounding box center [308, 340] width 144 height 24
click at [573, 122] on link "TikTok" at bounding box center [562, 114] width 52 height 23
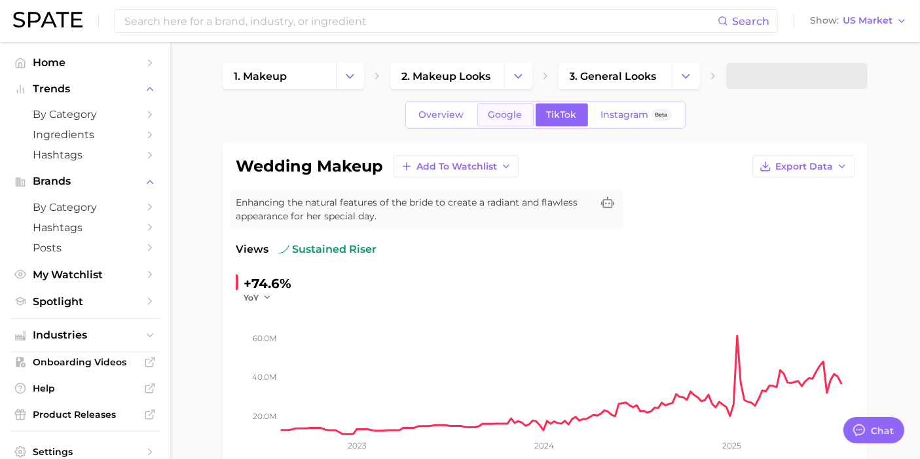
click at [501, 120] on link "Google" at bounding box center [505, 114] width 56 height 23
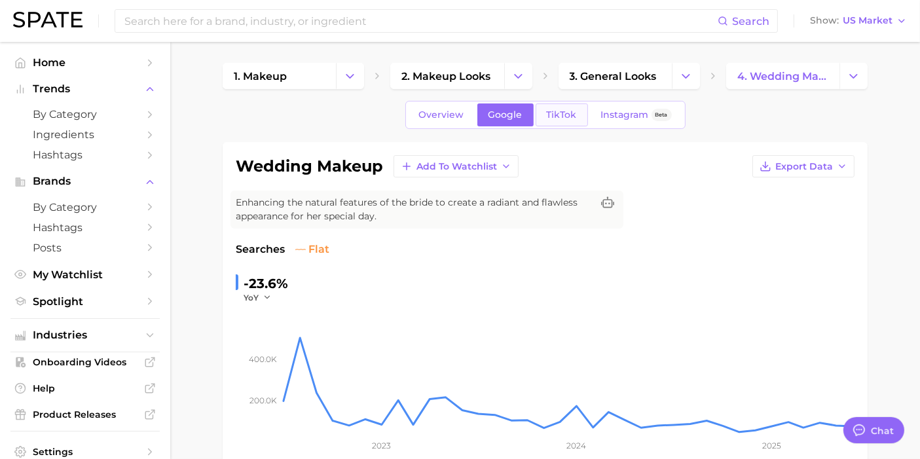
click at [547, 111] on span "TikTok" at bounding box center [562, 114] width 30 height 11
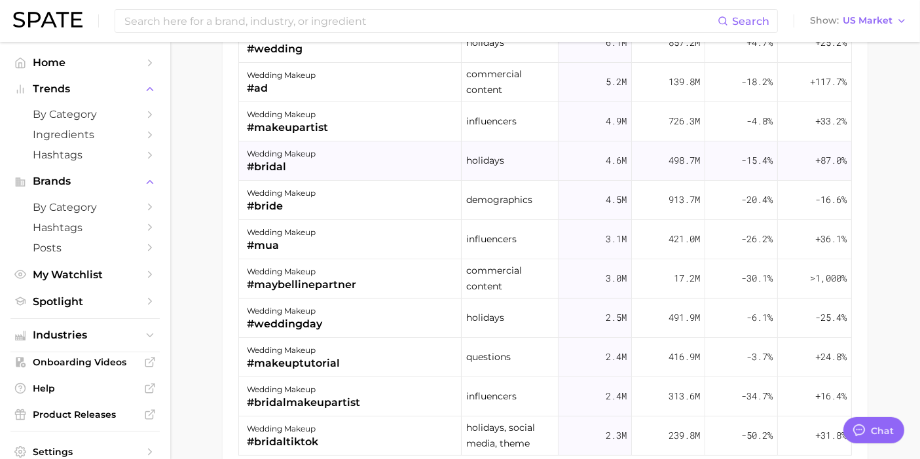
scroll to position [946, 0]
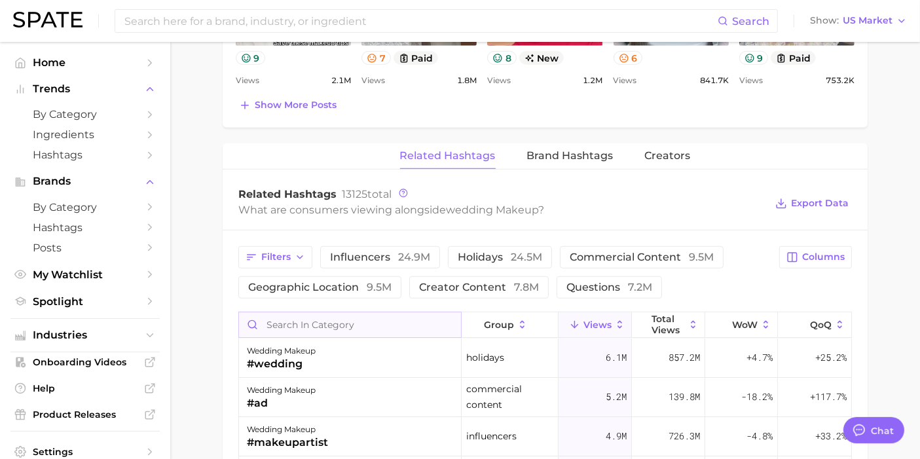
click at [341, 315] on input "Search in category" at bounding box center [350, 324] width 222 height 25
type input "skin"
click at [561, 160] on button "Brand Hashtags" at bounding box center [570, 156] width 86 height 26
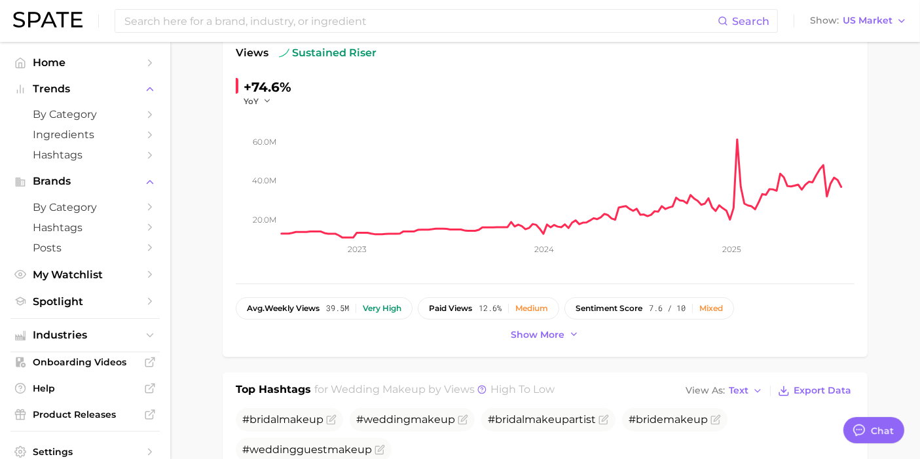
scroll to position [0, 0]
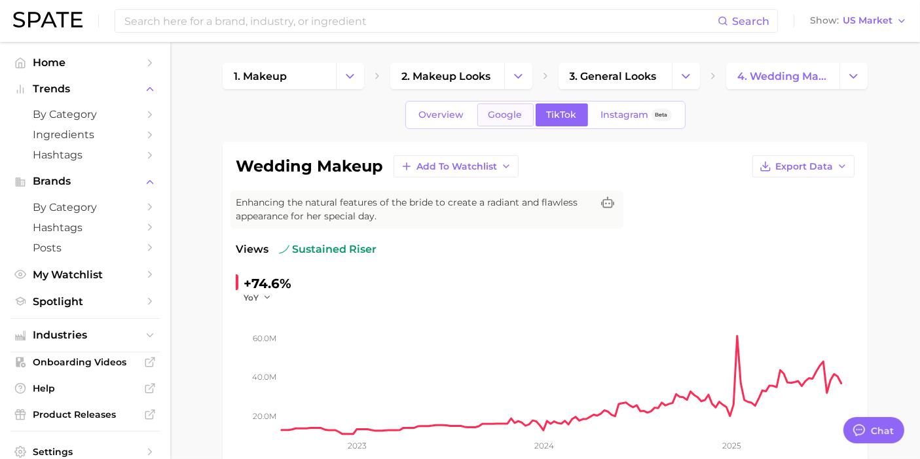
click at [498, 112] on span "Google" at bounding box center [506, 114] width 34 height 11
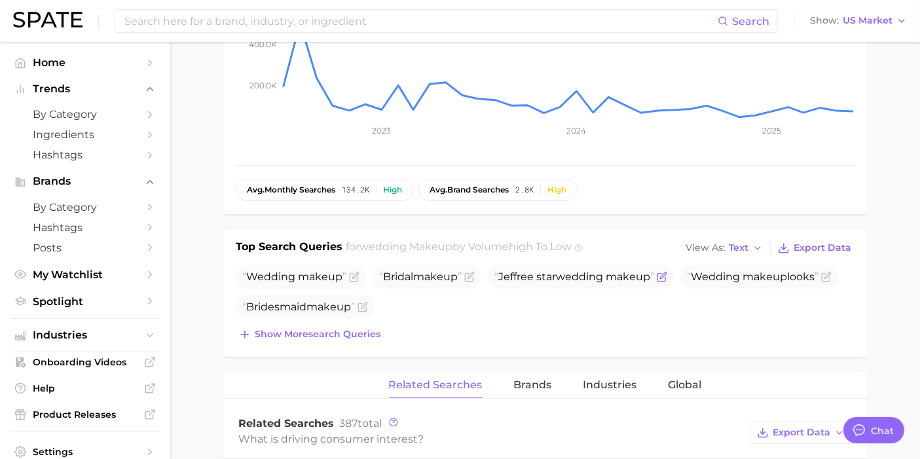
scroll to position [630, 0]
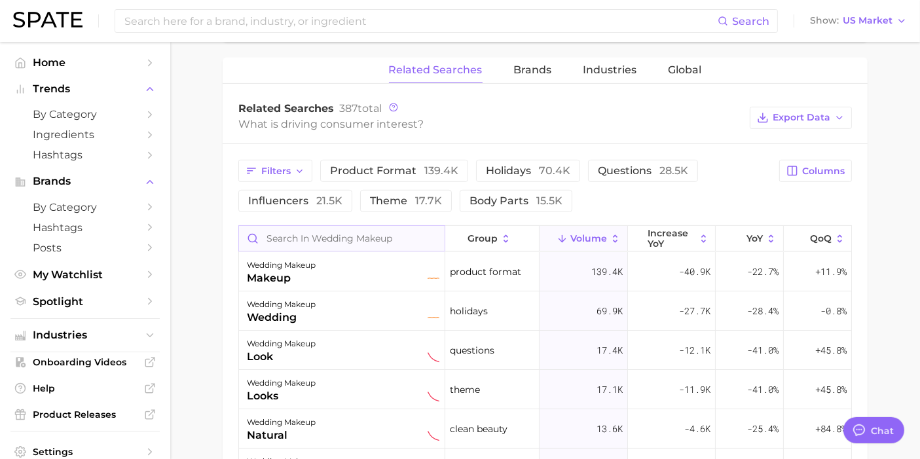
click at [354, 246] on input "Search in wedding makeup" at bounding box center [342, 238] width 206 height 25
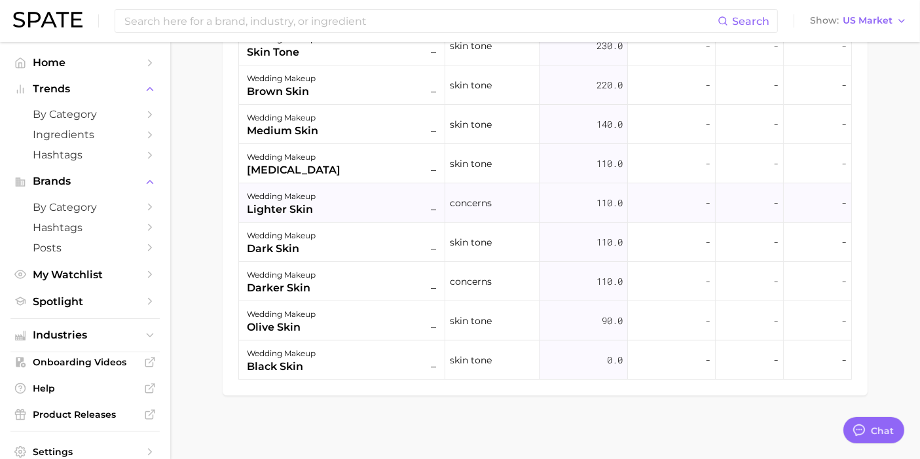
scroll to position [0, 0]
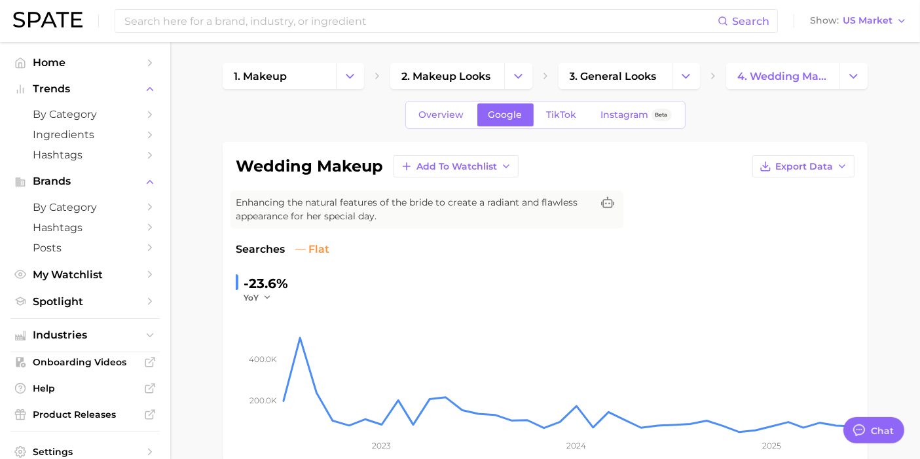
type input "skin"
click at [304, 31] on input at bounding box center [420, 21] width 595 height 22
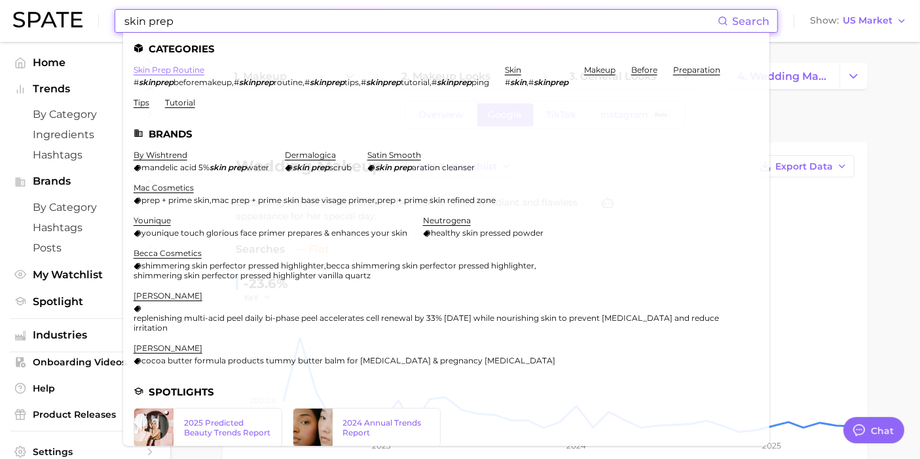
type input "skin prep"
click at [168, 72] on link "skin prep routine" at bounding box center [169, 70] width 71 height 10
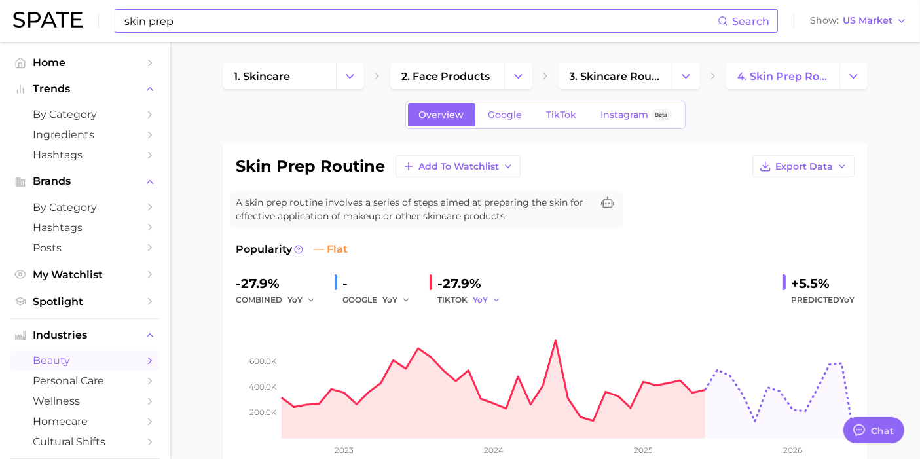
click at [499, 301] on icon "button" at bounding box center [496, 299] width 9 height 9
click at [507, 340] on button "QoQ" at bounding box center [545, 345] width 144 height 24
click at [498, 301] on icon "button" at bounding box center [499, 299] width 9 height 9
click at [509, 360] on button "MoM" at bounding box center [545, 368] width 144 height 24
click at [390, 299] on span "YoY" at bounding box center [389, 299] width 15 height 11
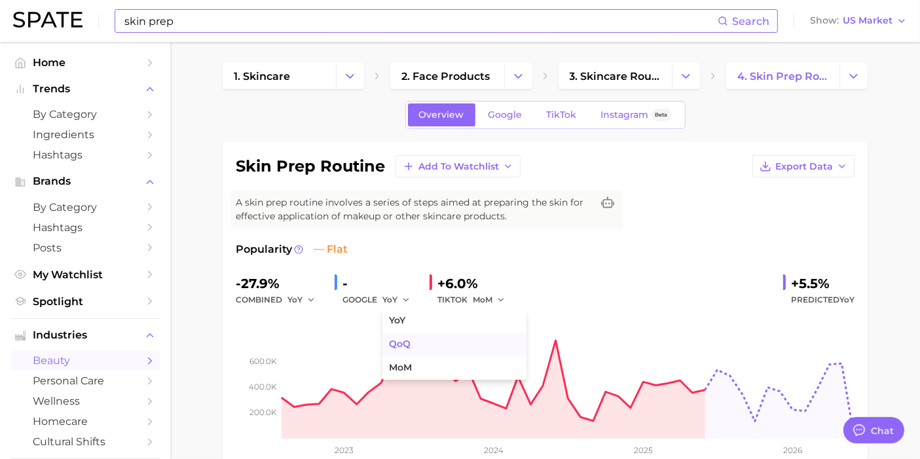
click at [392, 346] on span "QoQ" at bounding box center [400, 344] width 22 height 11
click at [394, 301] on span "QoQ" at bounding box center [391, 299] width 18 height 11
click at [394, 367] on span "MoM" at bounding box center [400, 367] width 23 height 11
click at [407, 304] on button "MoM" at bounding box center [398, 300] width 33 height 16
click at [411, 320] on button "YoY" at bounding box center [454, 321] width 144 height 24
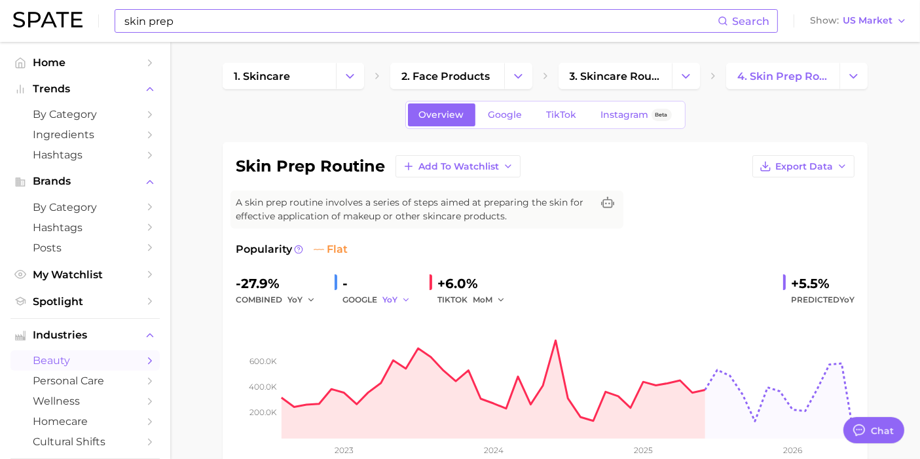
click at [405, 299] on icon "button" at bounding box center [405, 299] width 9 height 9
click at [411, 335] on button "QoQ" at bounding box center [454, 345] width 144 height 24
click at [407, 292] on button "QoQ" at bounding box center [397, 300] width 31 height 16
click at [402, 359] on button "MoM" at bounding box center [454, 368] width 144 height 24
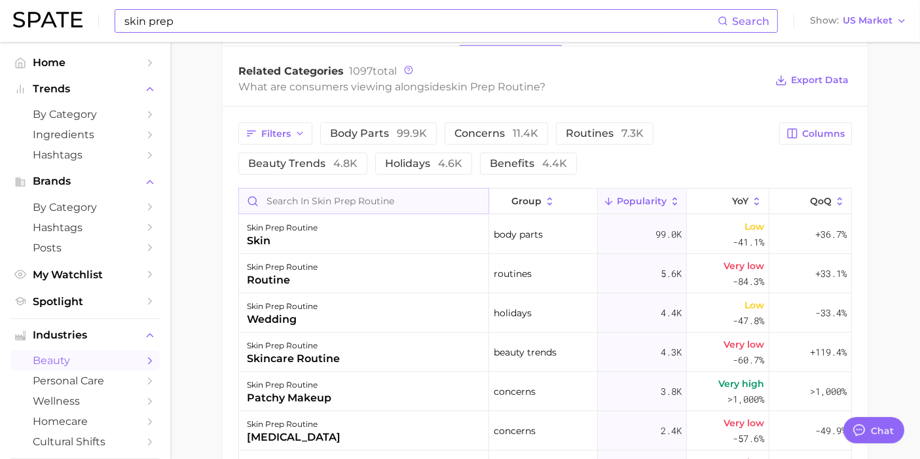
click at [406, 201] on input "Search in skin prep routine" at bounding box center [363, 201] width 249 height 25
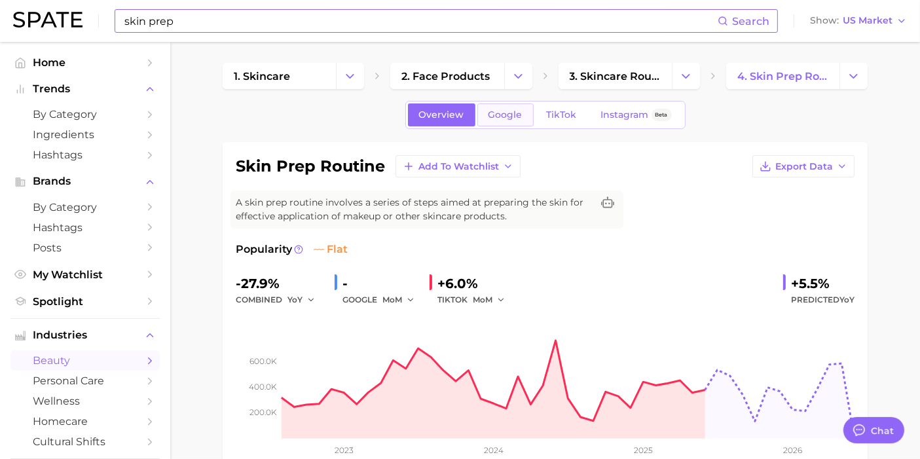
type input "wedding"
click at [515, 106] on link "Google" at bounding box center [505, 114] width 56 height 23
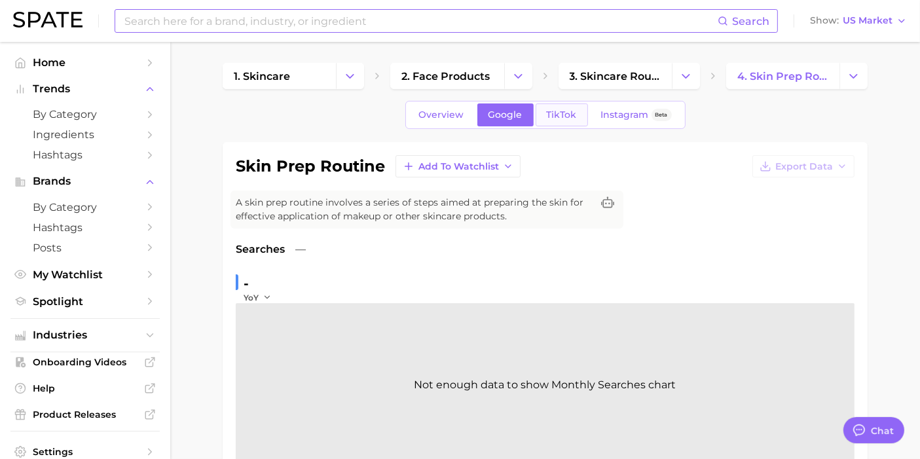
click at [568, 120] on span "TikTok" at bounding box center [562, 114] width 30 height 11
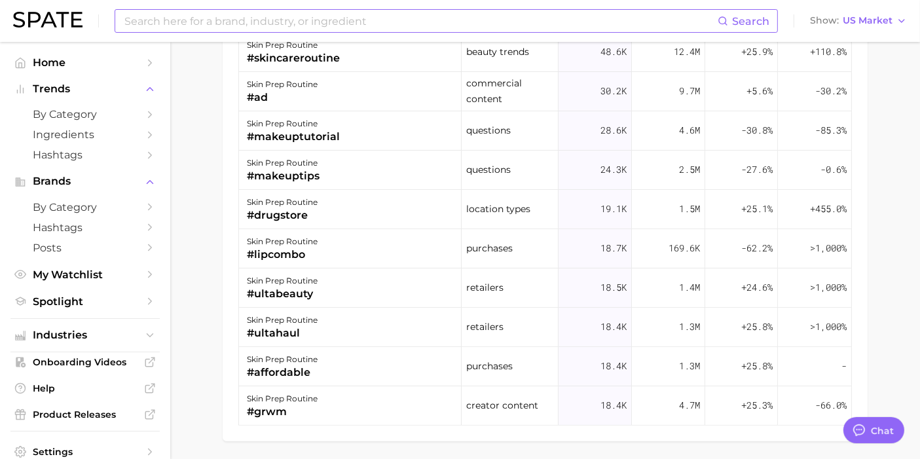
scroll to position [946, 0]
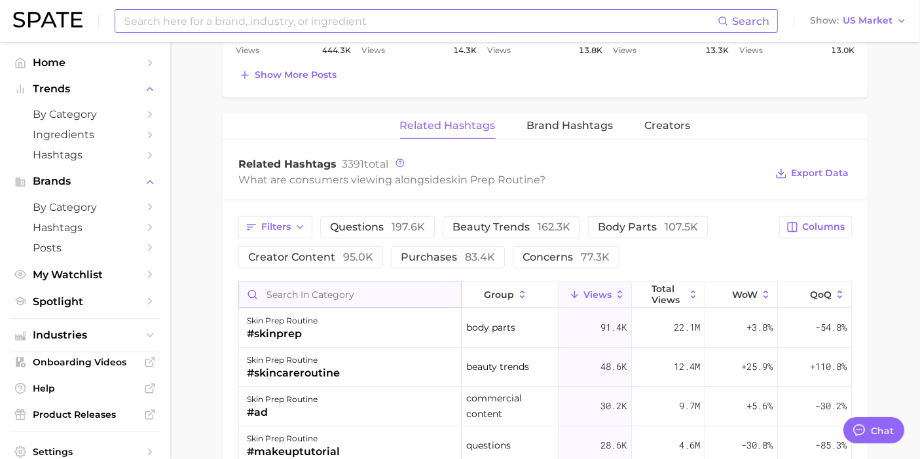
click at [341, 283] on input "Search in category" at bounding box center [350, 294] width 222 height 25
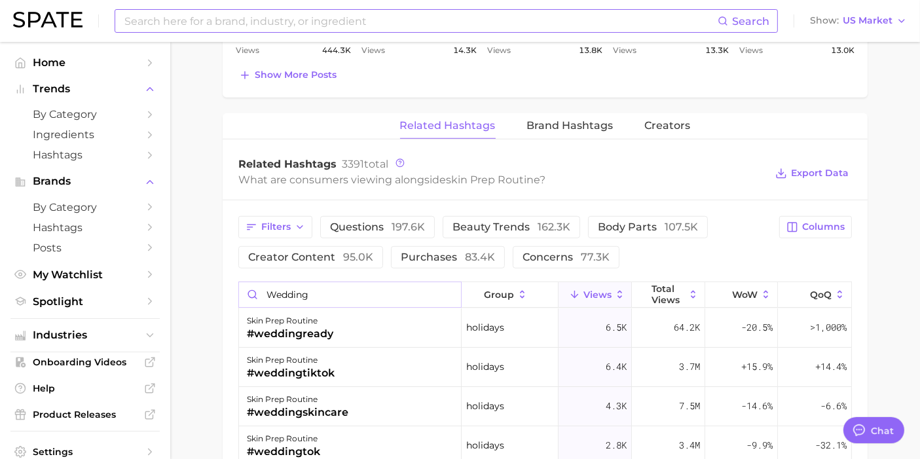
scroll to position [1261, 0]
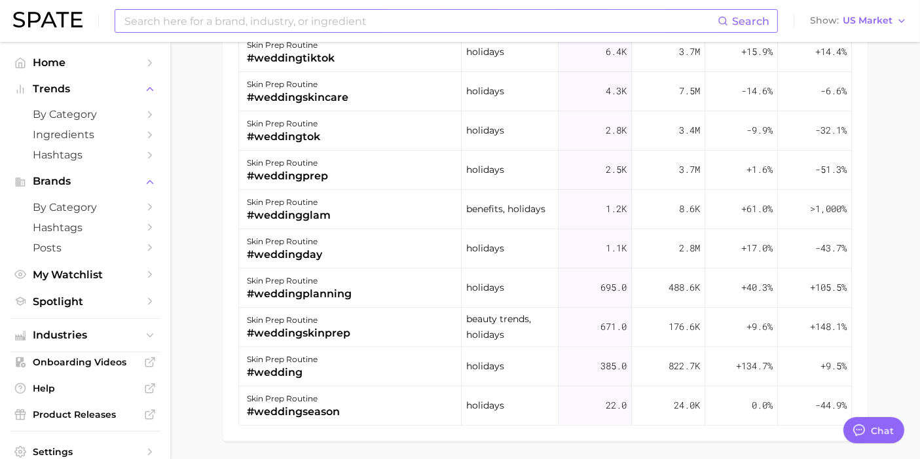
type input "wedding"
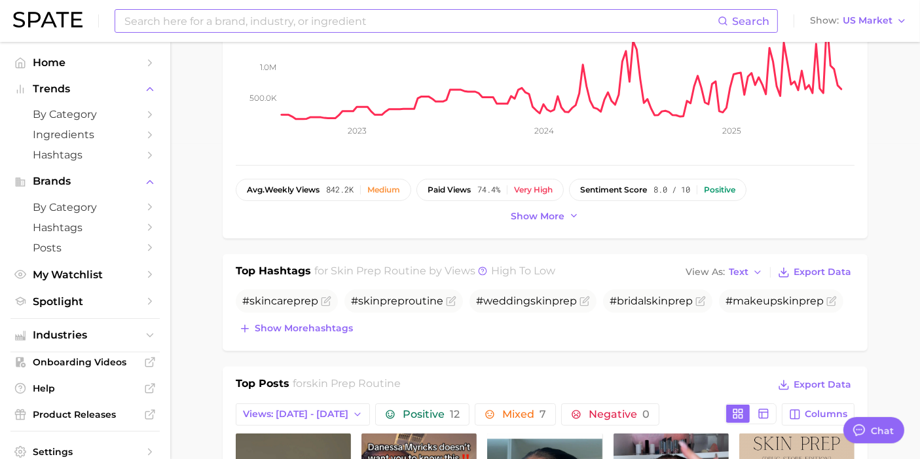
scroll to position [0, 0]
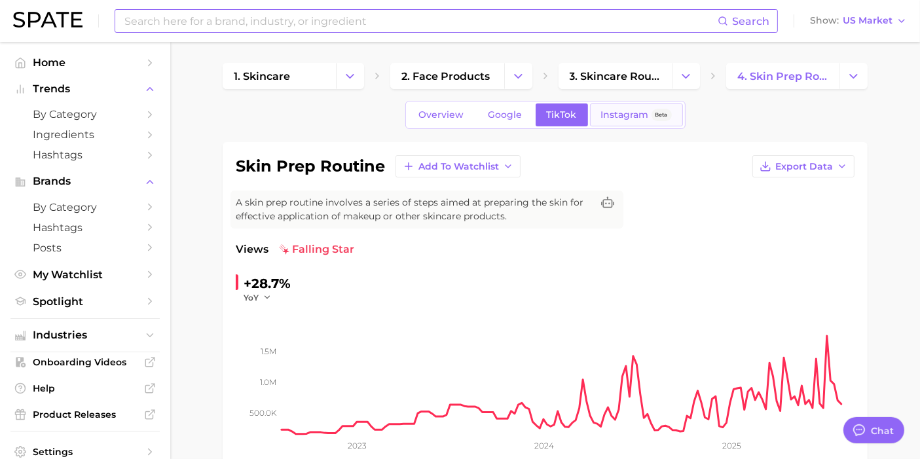
click at [609, 113] on span "Instagram" at bounding box center [625, 114] width 48 height 11
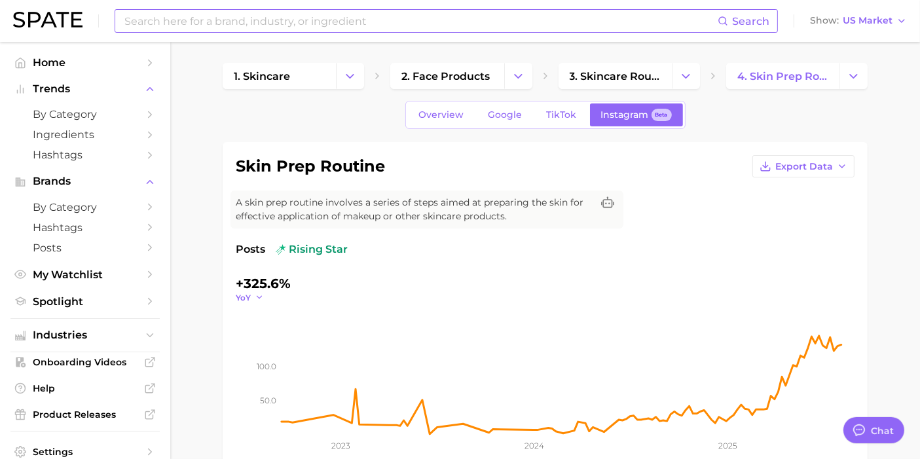
click at [258, 295] on icon "button" at bounding box center [259, 297] width 9 height 9
click at [273, 339] on button "QoQ" at bounding box center [308, 340] width 144 height 24
click at [260, 296] on icon "button" at bounding box center [262, 297] width 9 height 9
click at [263, 361] on span "MoM" at bounding box center [253, 363] width 23 height 11
click at [260, 301] on button "MoM" at bounding box center [252, 297] width 33 height 11
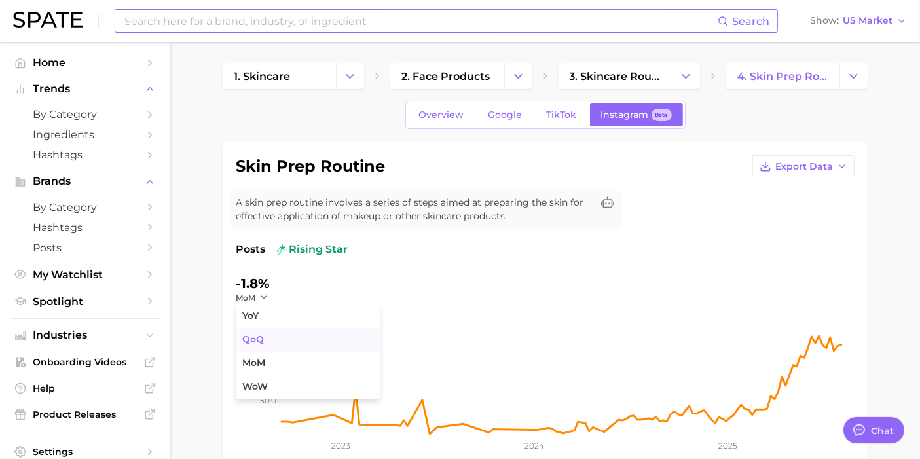
click at [271, 346] on button "QoQ" at bounding box center [308, 340] width 144 height 24
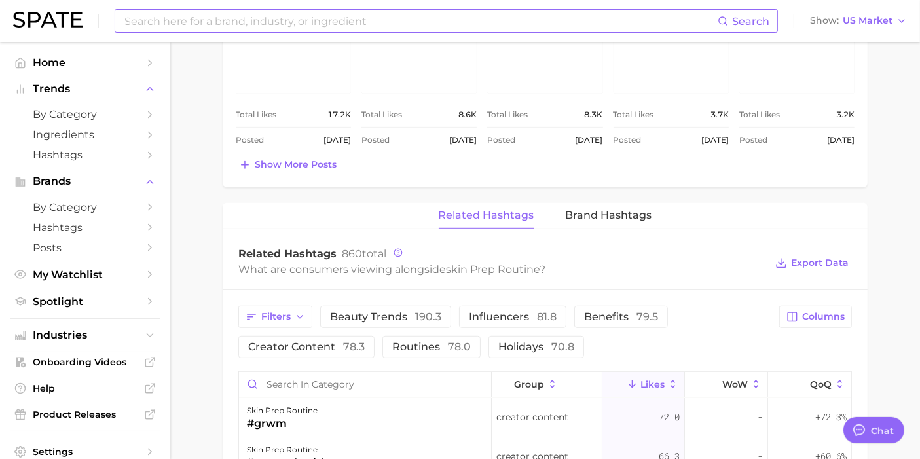
scroll to position [946, 0]
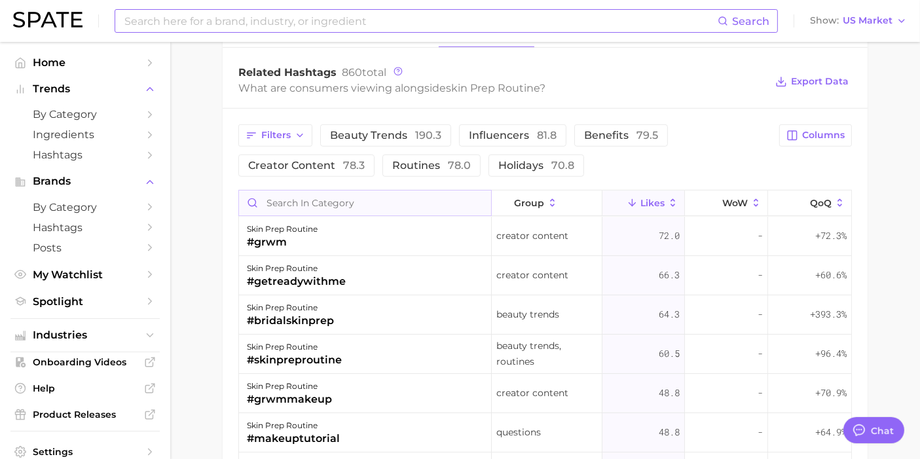
click at [332, 204] on input "Search in category" at bounding box center [365, 203] width 252 height 25
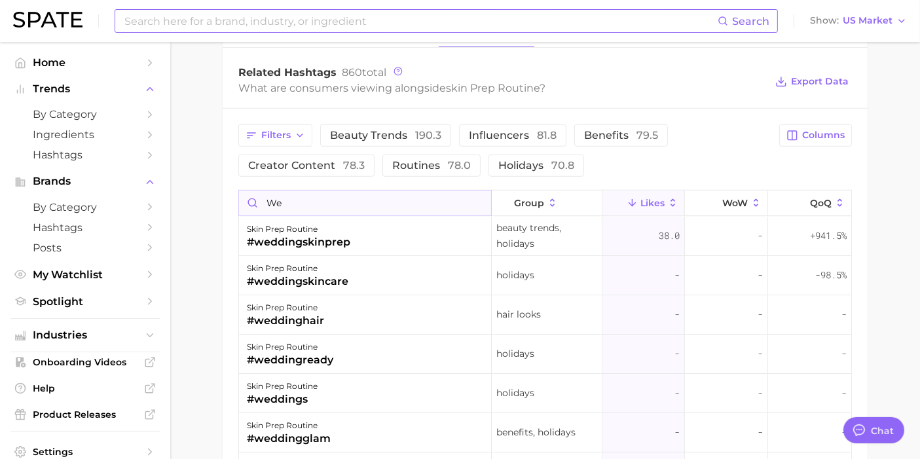
type input "w"
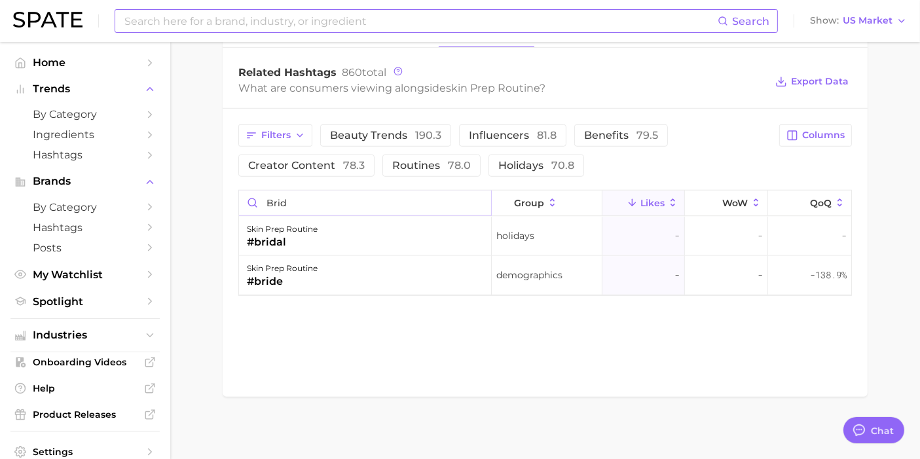
type input "brid"
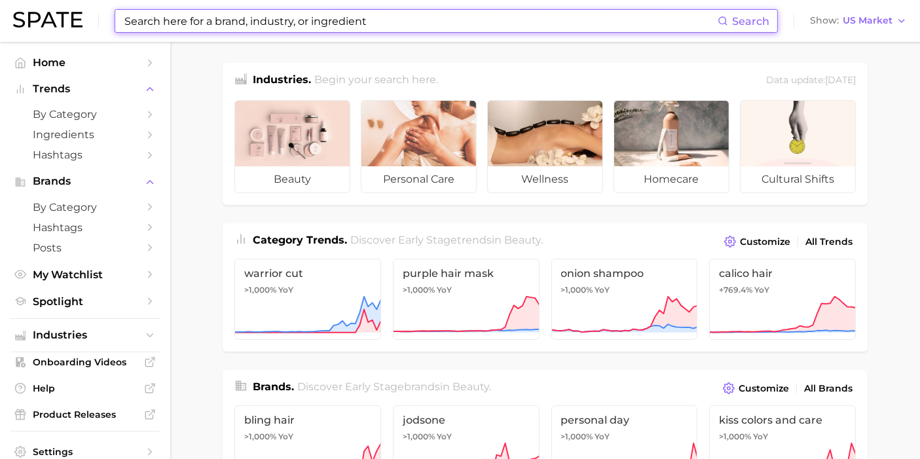
click at [172, 27] on input at bounding box center [420, 21] width 595 height 22
type input "b"
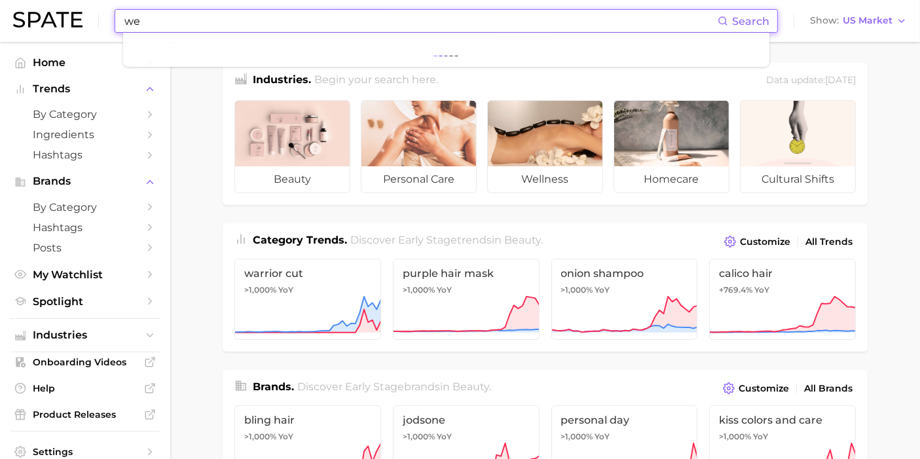
type input "w"
type input "b"
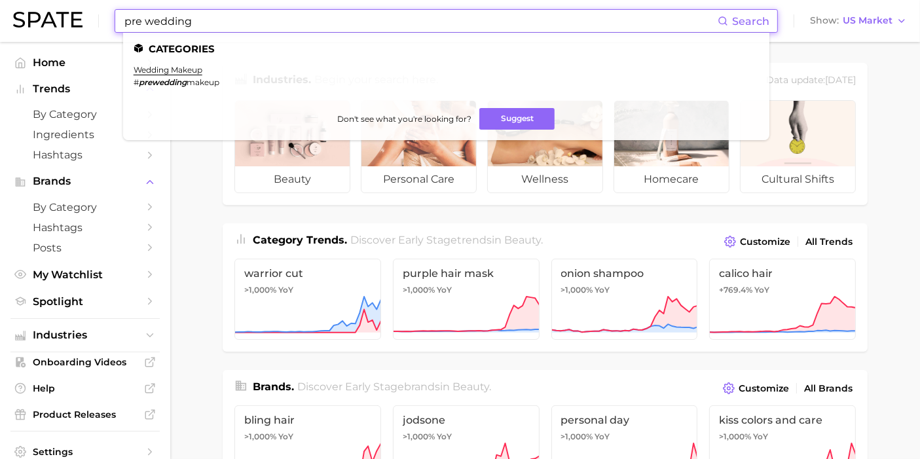
type input "pre wedding"
